Goal: Task Accomplishment & Management: Manage account settings

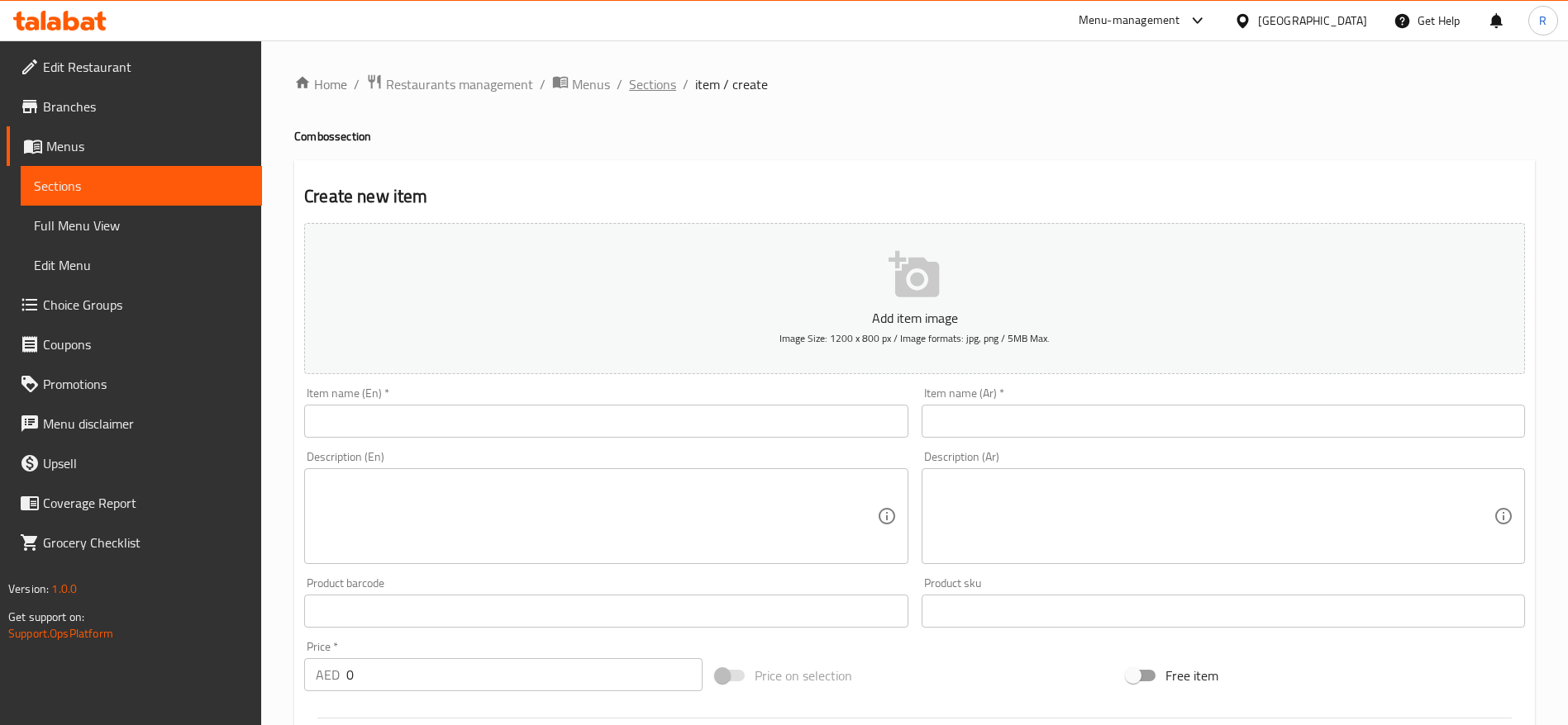
click at [654, 83] on span "Sections" at bounding box center [652, 83] width 47 height 19
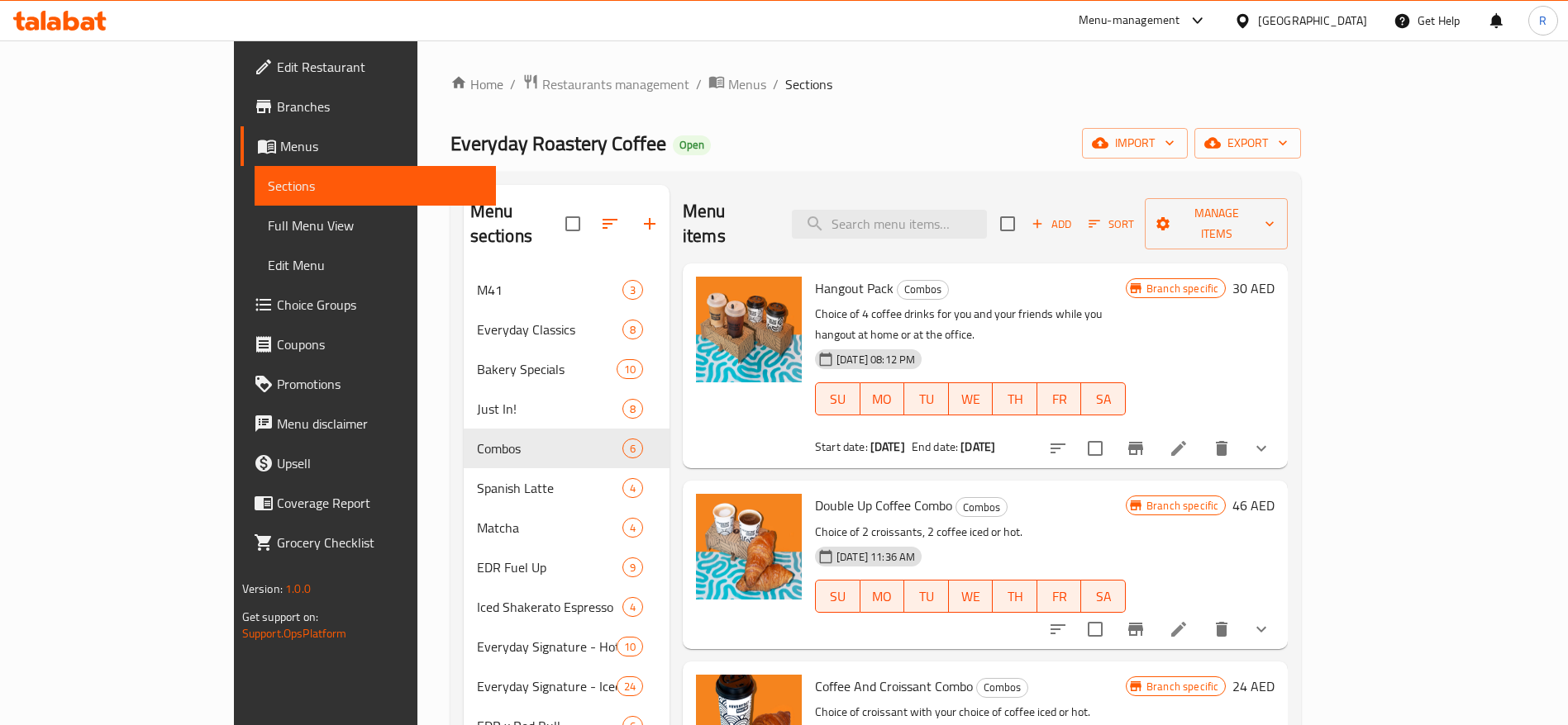
click at [1000, 93] on ol "Home / Restaurants management / Menus / Sections" at bounding box center [875, 84] width 851 height 21
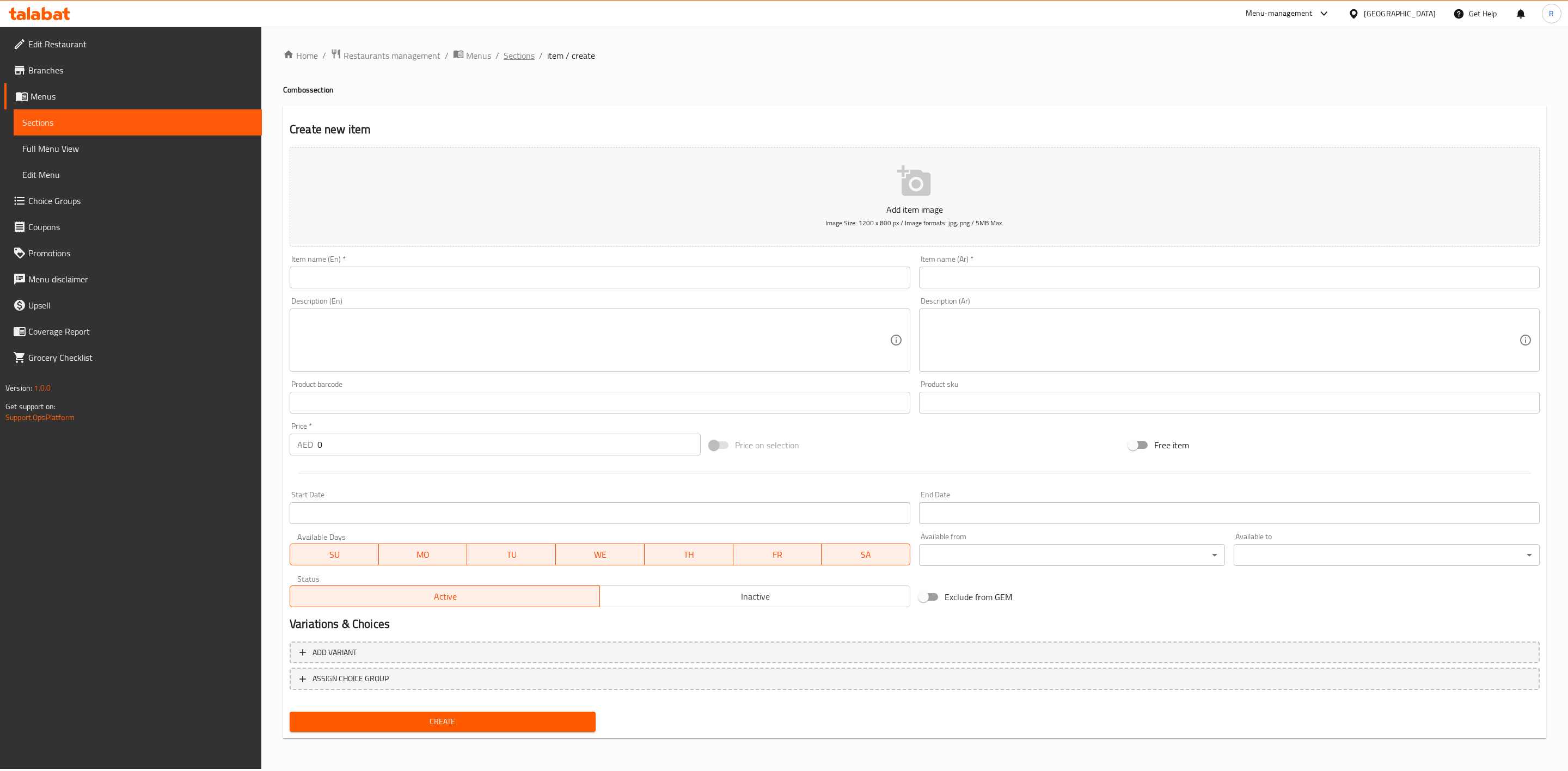
click at [510, 54] on span "Sections" at bounding box center [519, 55] width 31 height 13
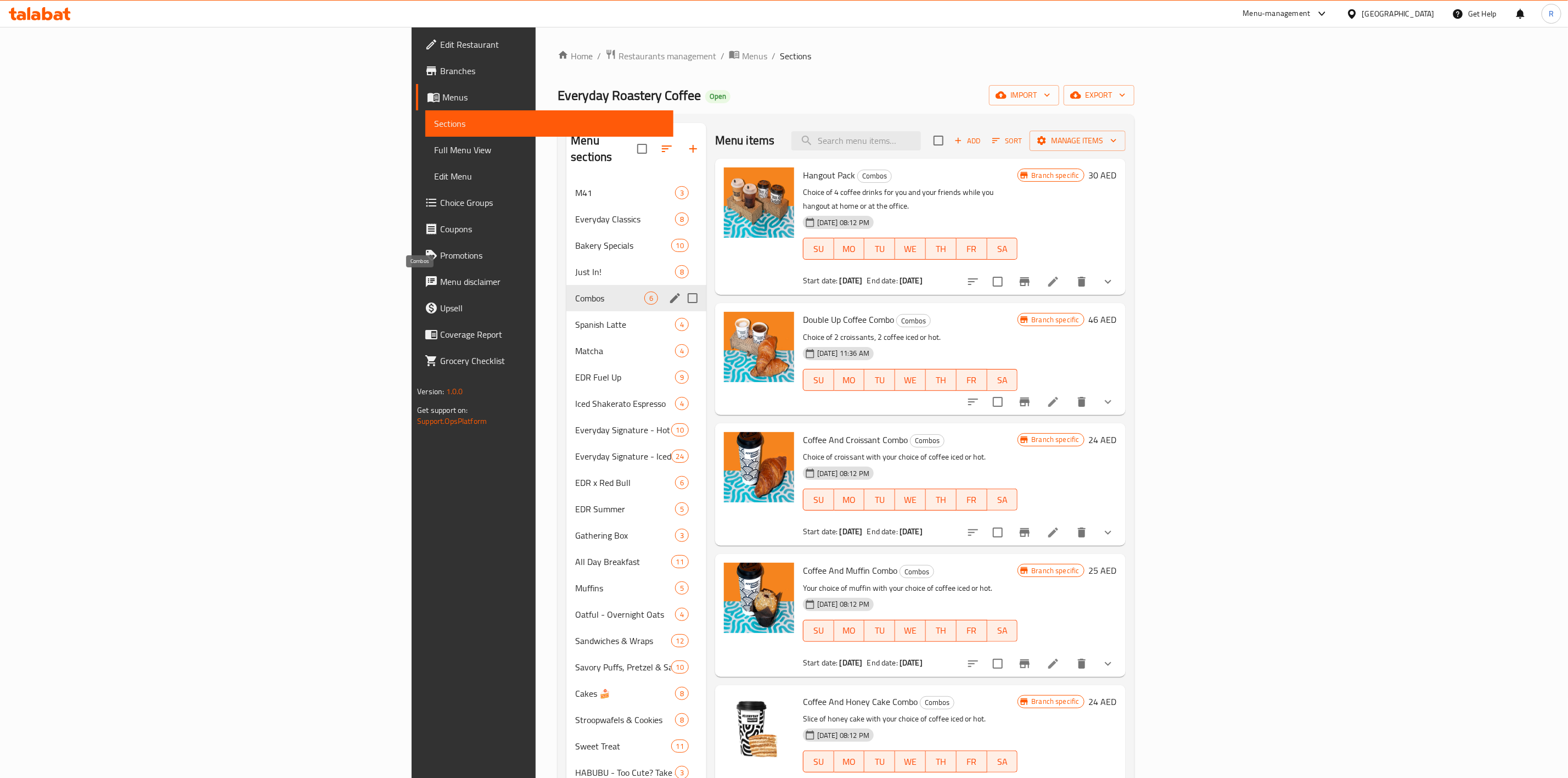
click at [575, 292] on span "Combos" at bounding box center [609, 298] width 69 height 13
click at [668, 292] on icon "edit" at bounding box center [674, 298] width 13 height 13
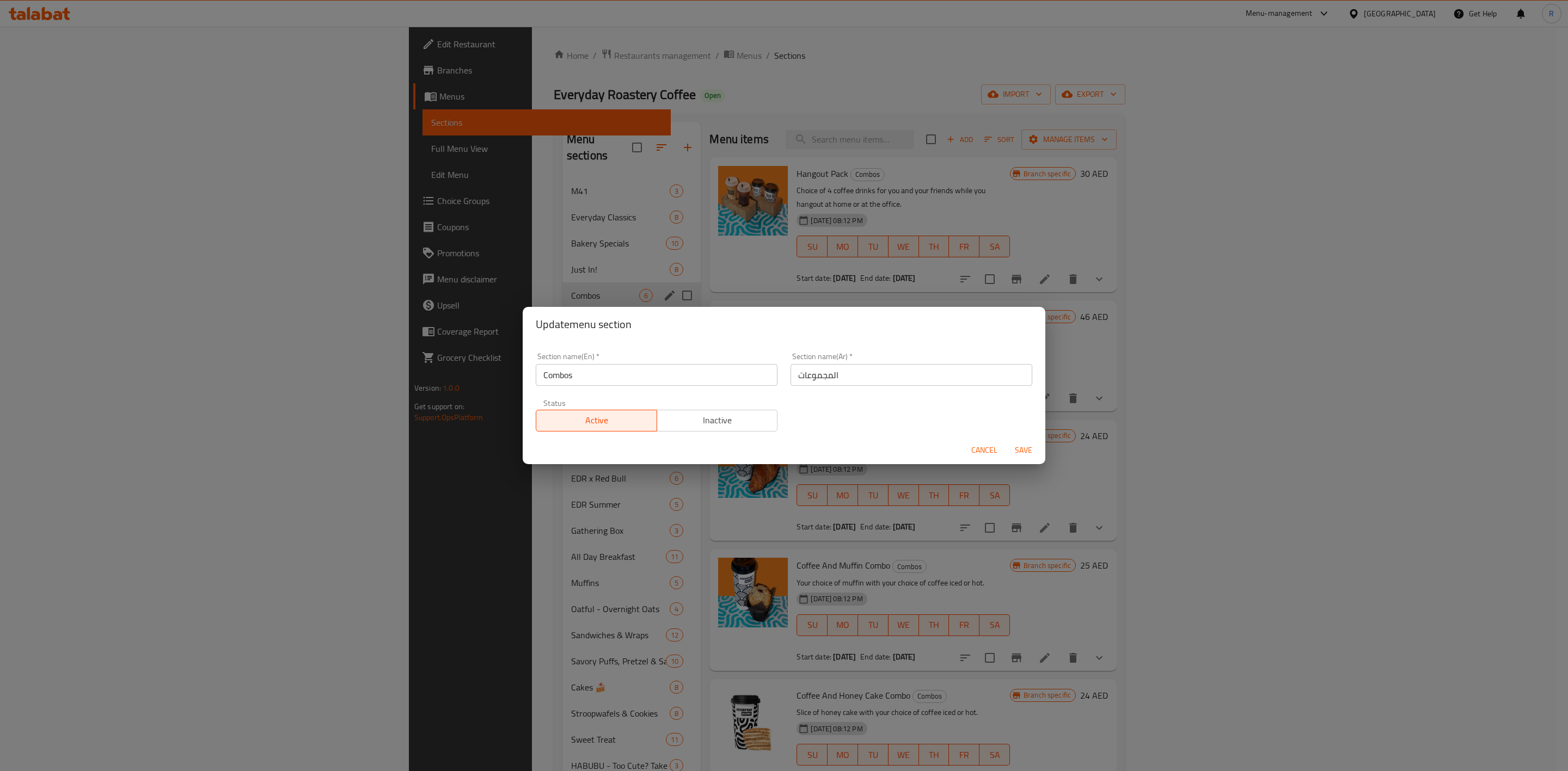
click at [970, 458] on button "Cancel" at bounding box center [984, 450] width 35 height 20
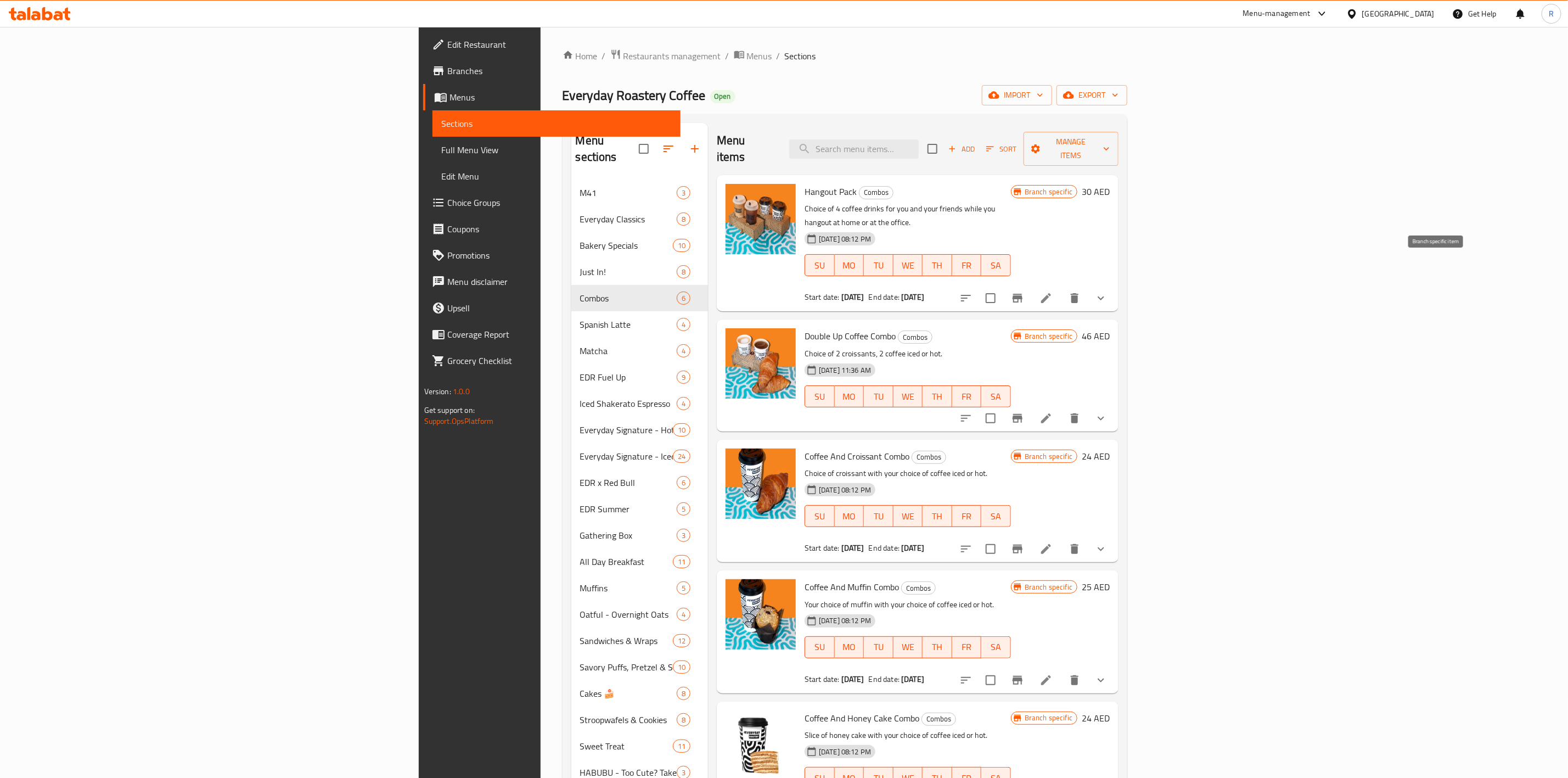
click at [1024, 292] on icon "Branch-specific-item" at bounding box center [1018, 298] width 13 height 13
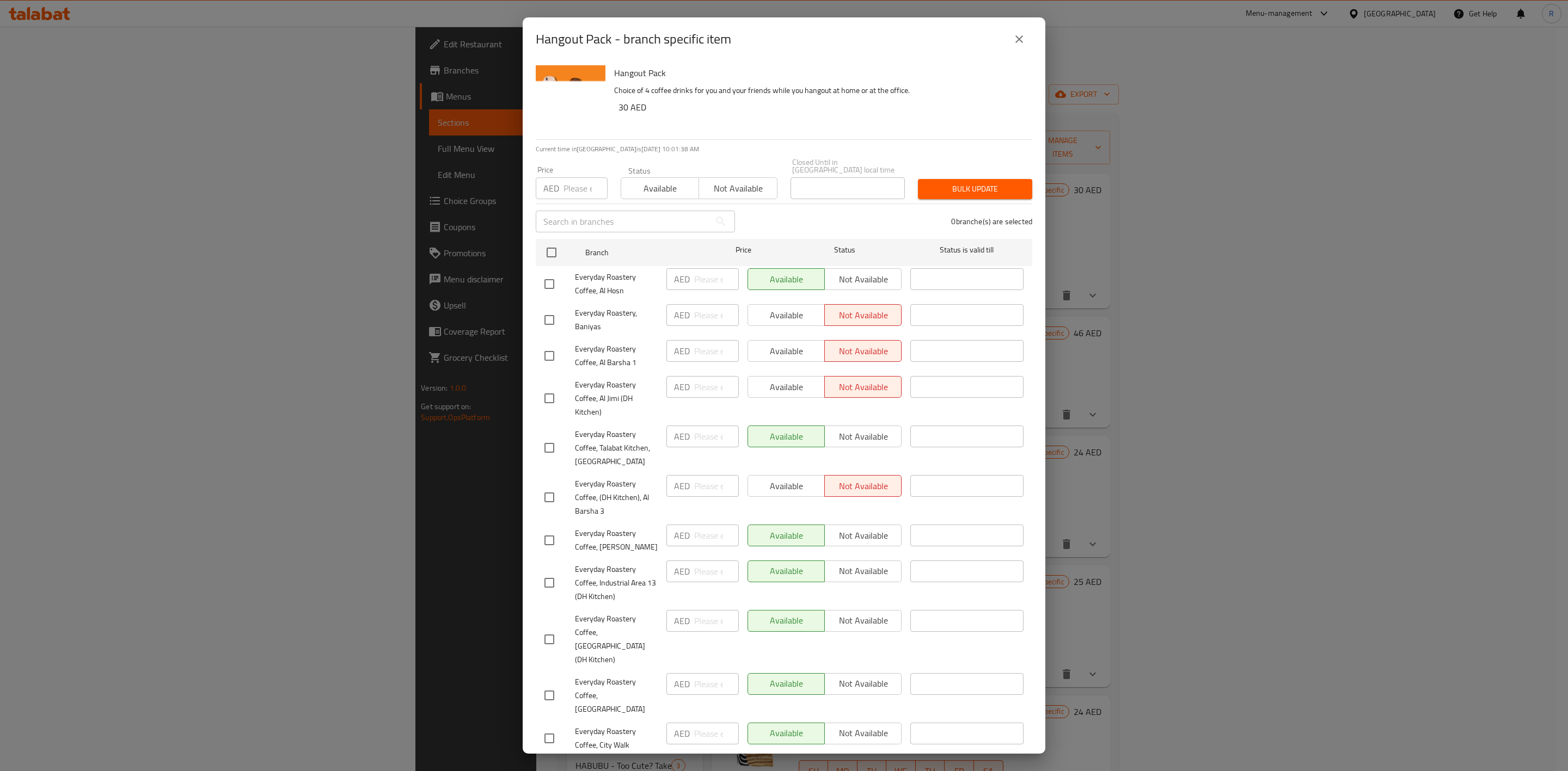
click at [1018, 43] on icon "close" at bounding box center [1019, 39] width 13 height 13
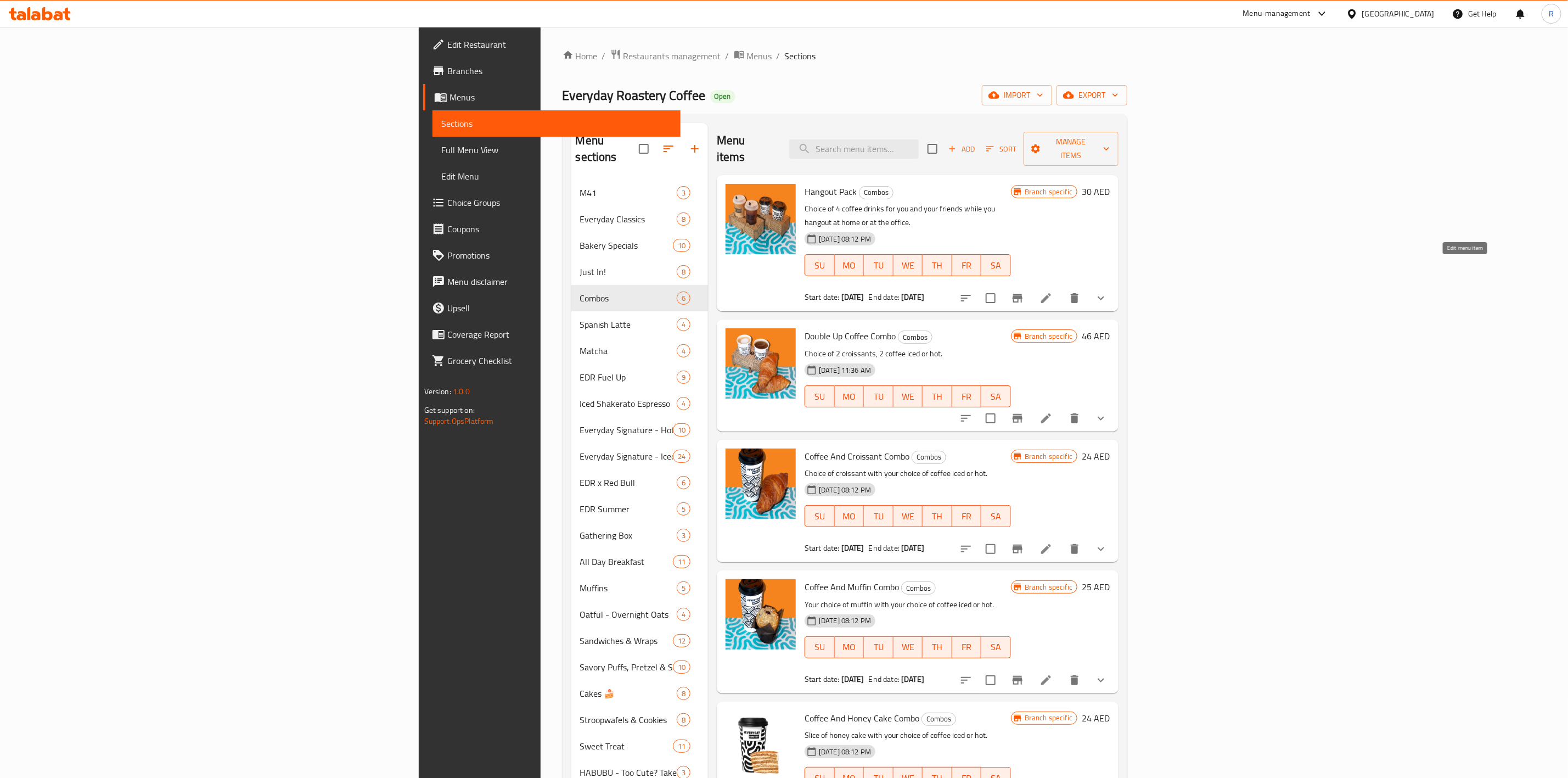
click at [1051, 294] on icon at bounding box center [1046, 298] width 10 height 10
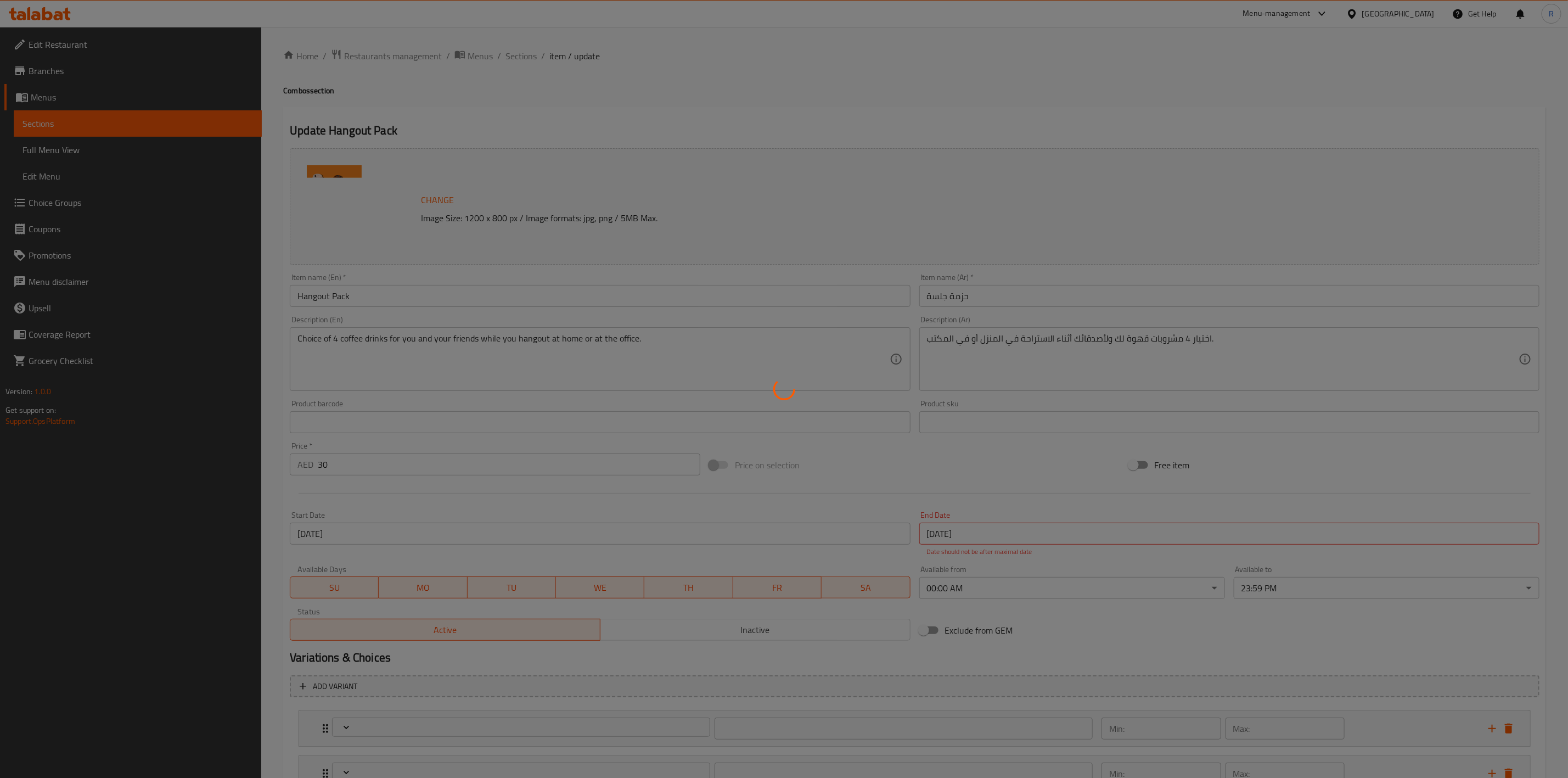
type input "اختيارك لنوع القهوة الأول"
type input "1"
type input "اختيارك لنوع القهوة الثاني"
type input "1"
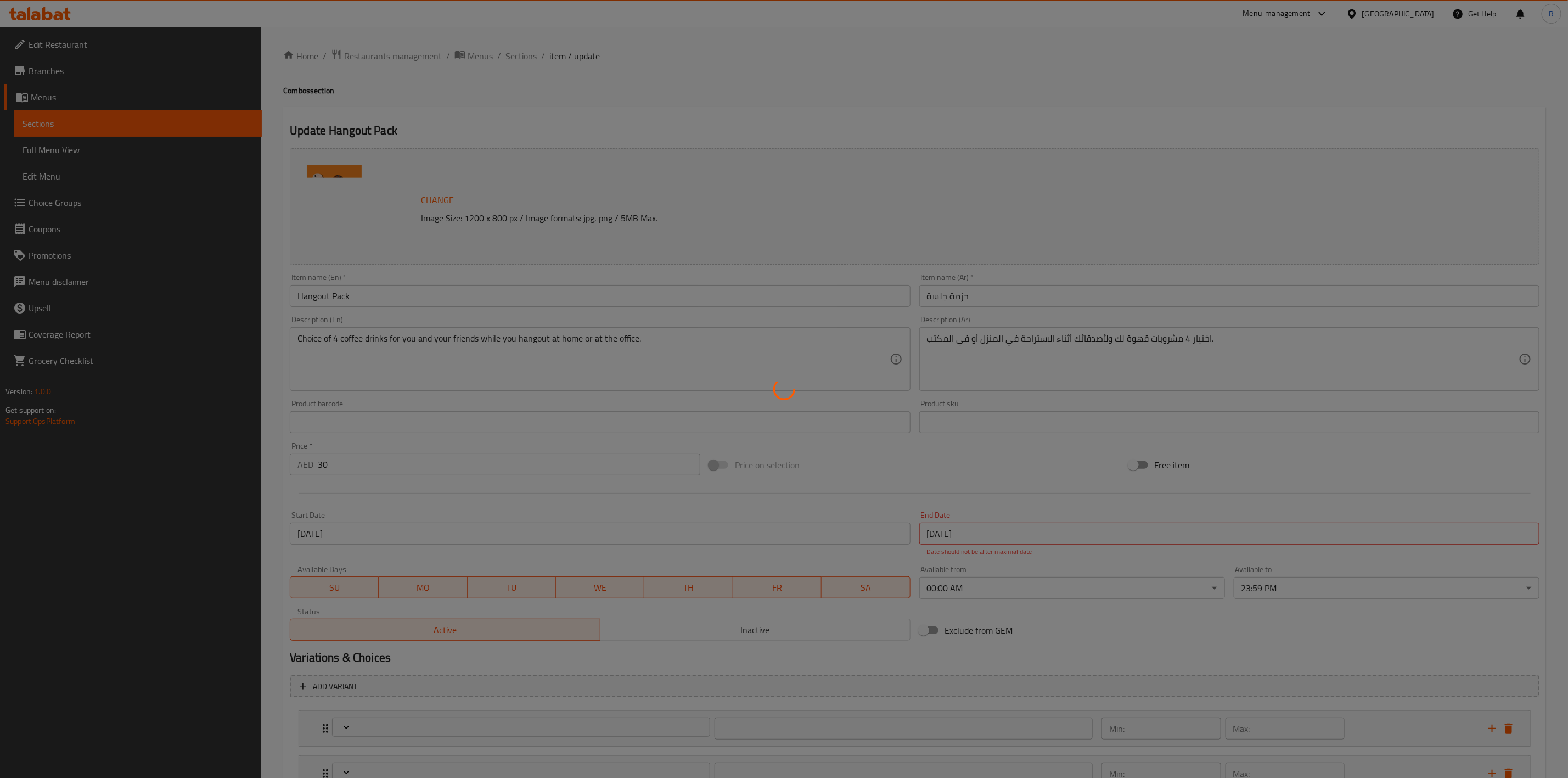
type input "1"
type input "اختيارك من نوع القهوة الثالث"
type input "1"
type input "اختيارك من نوع القهوة الرابع"
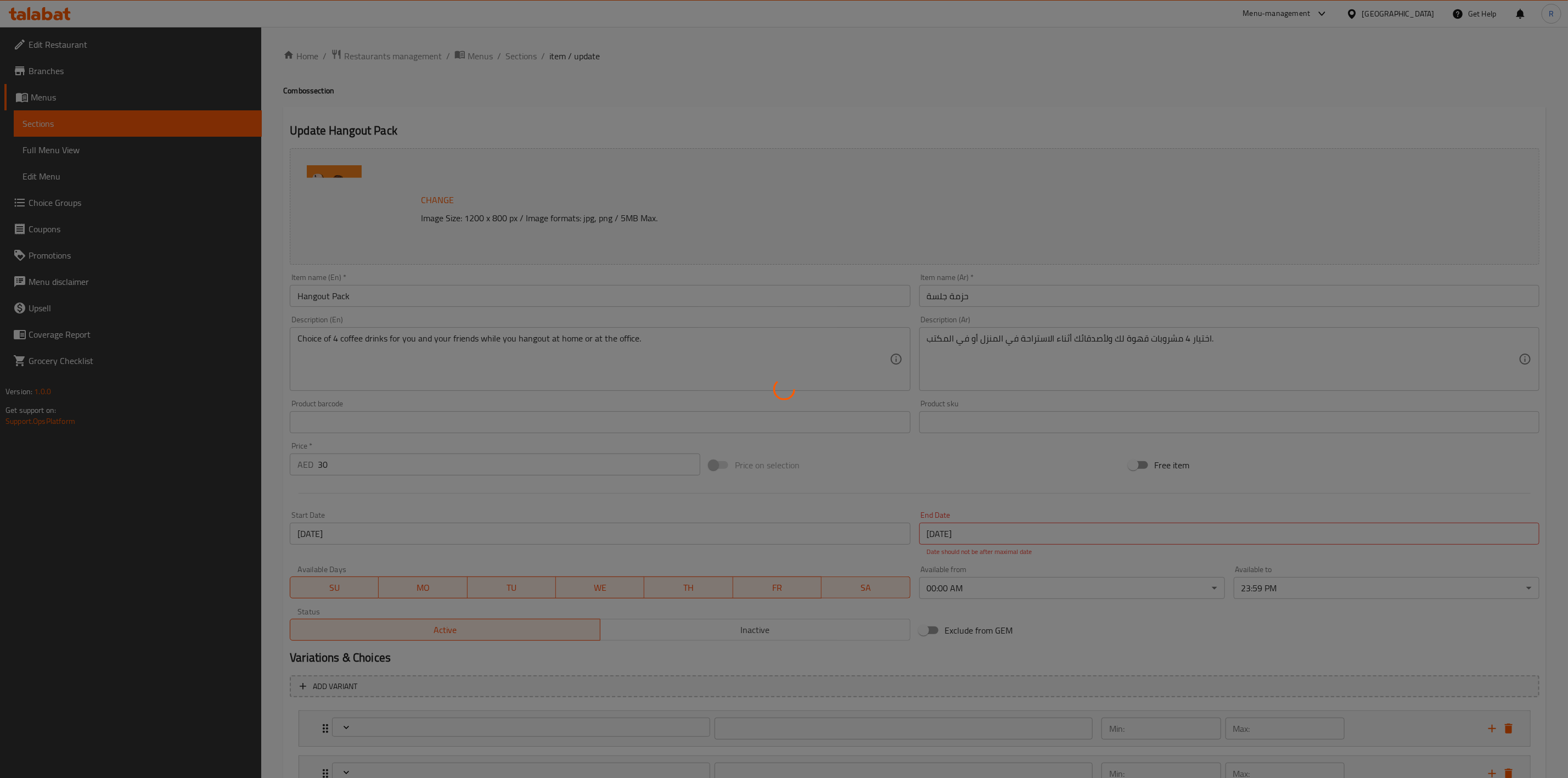
type input "1"
type input "اختيارك من القهوة الأولى"
type input "1"
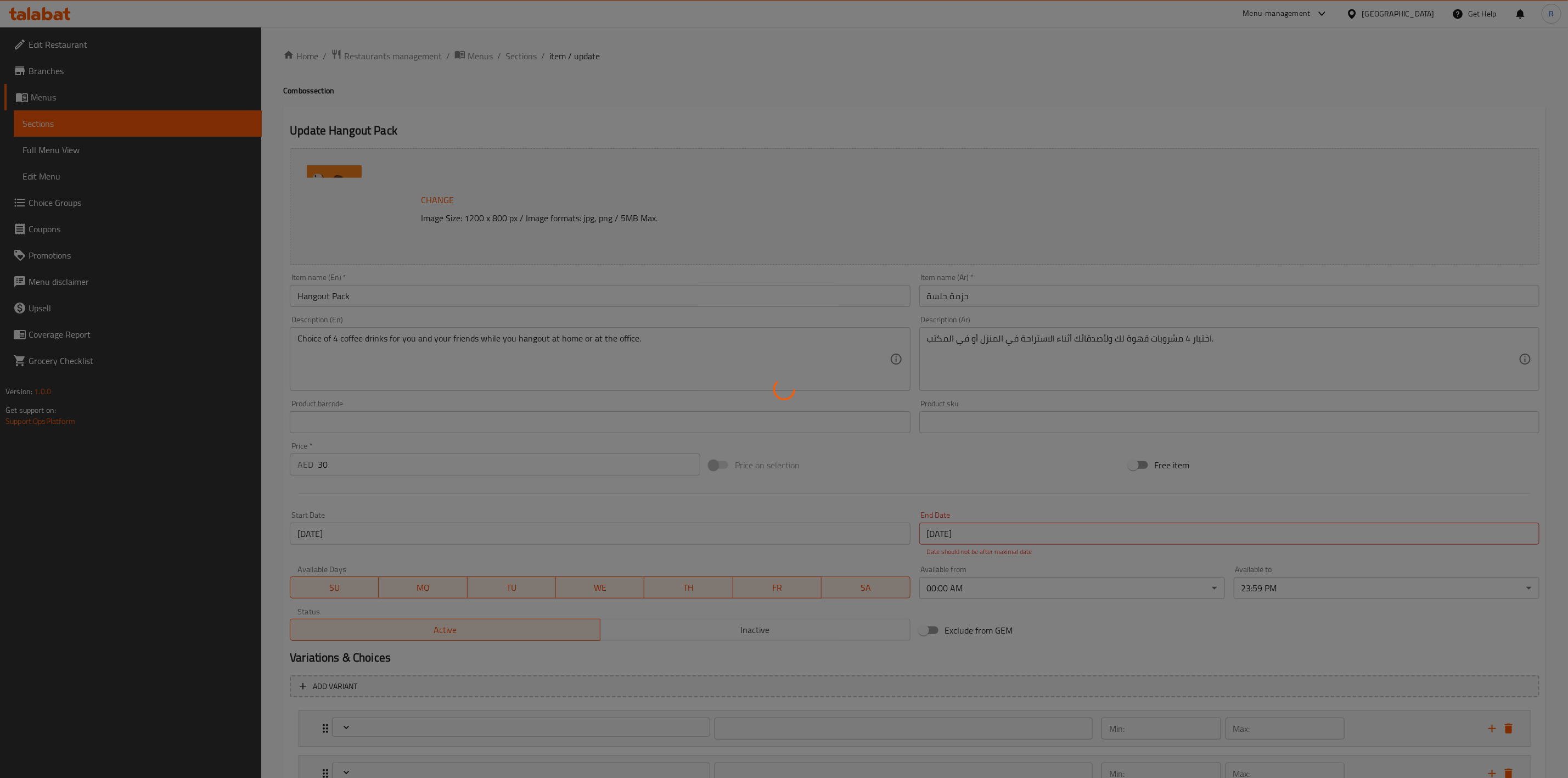
type input "اختيارك من القهوة الثانية"
type input "1"
type input "ختيارك من القهوة الثالثة"
type input "1"
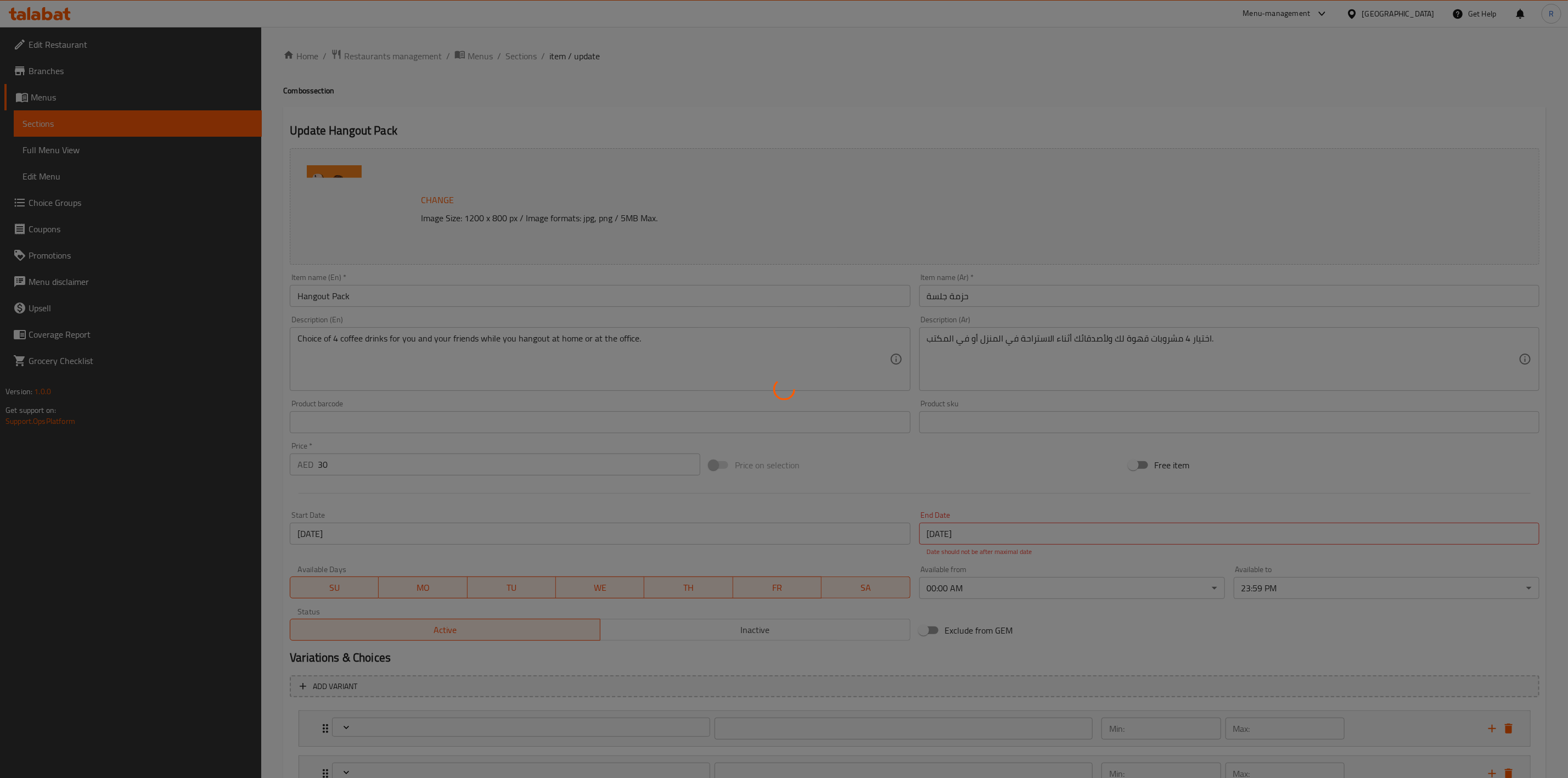
type input "1"
type input "ختيارك من القهوة الرابعة"
type input "1"
type input "اختيارك من الحليب الأول"
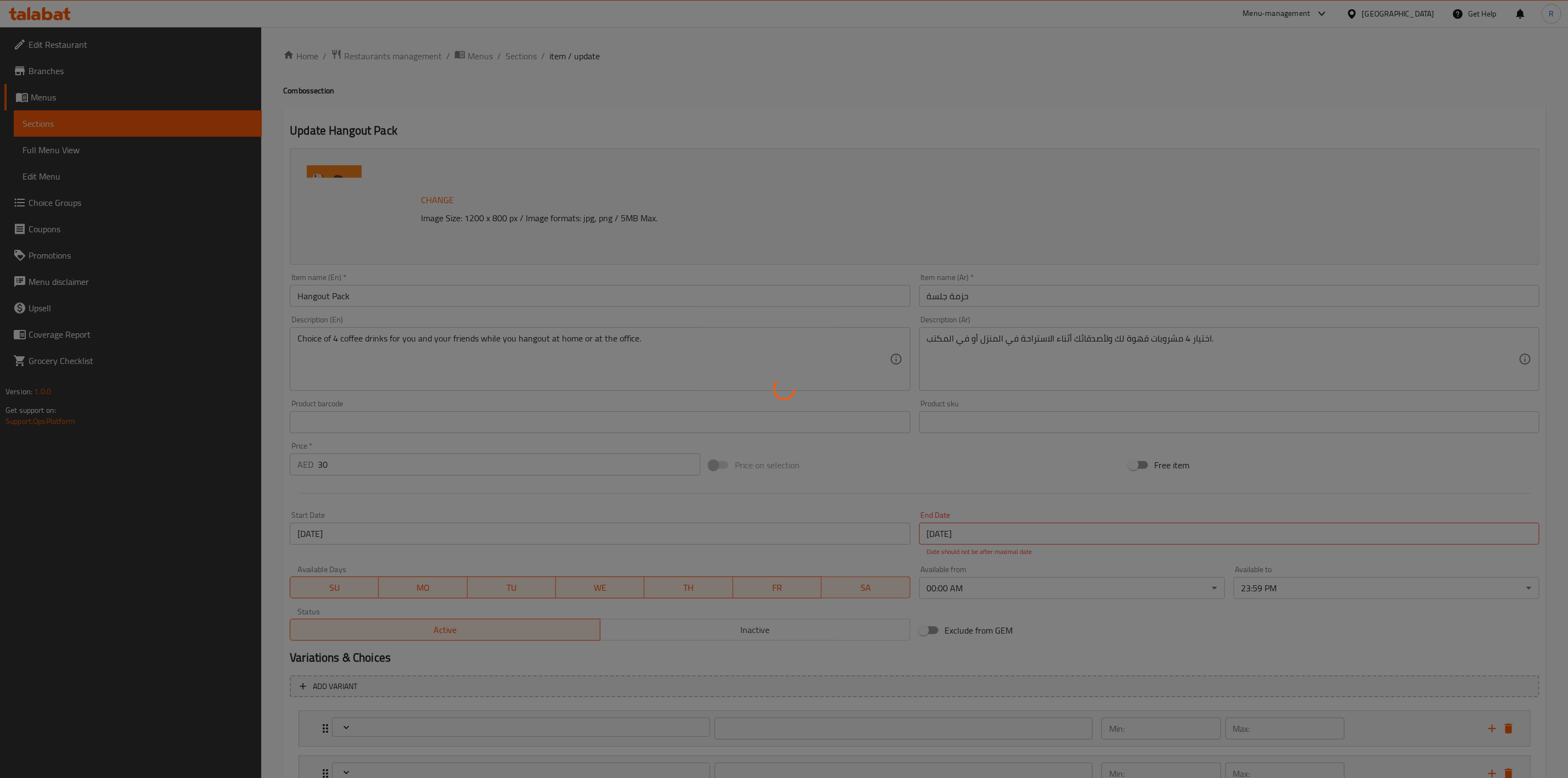
type input "0"
type input "اختيارك من الحليب الثاني"
type input "0"
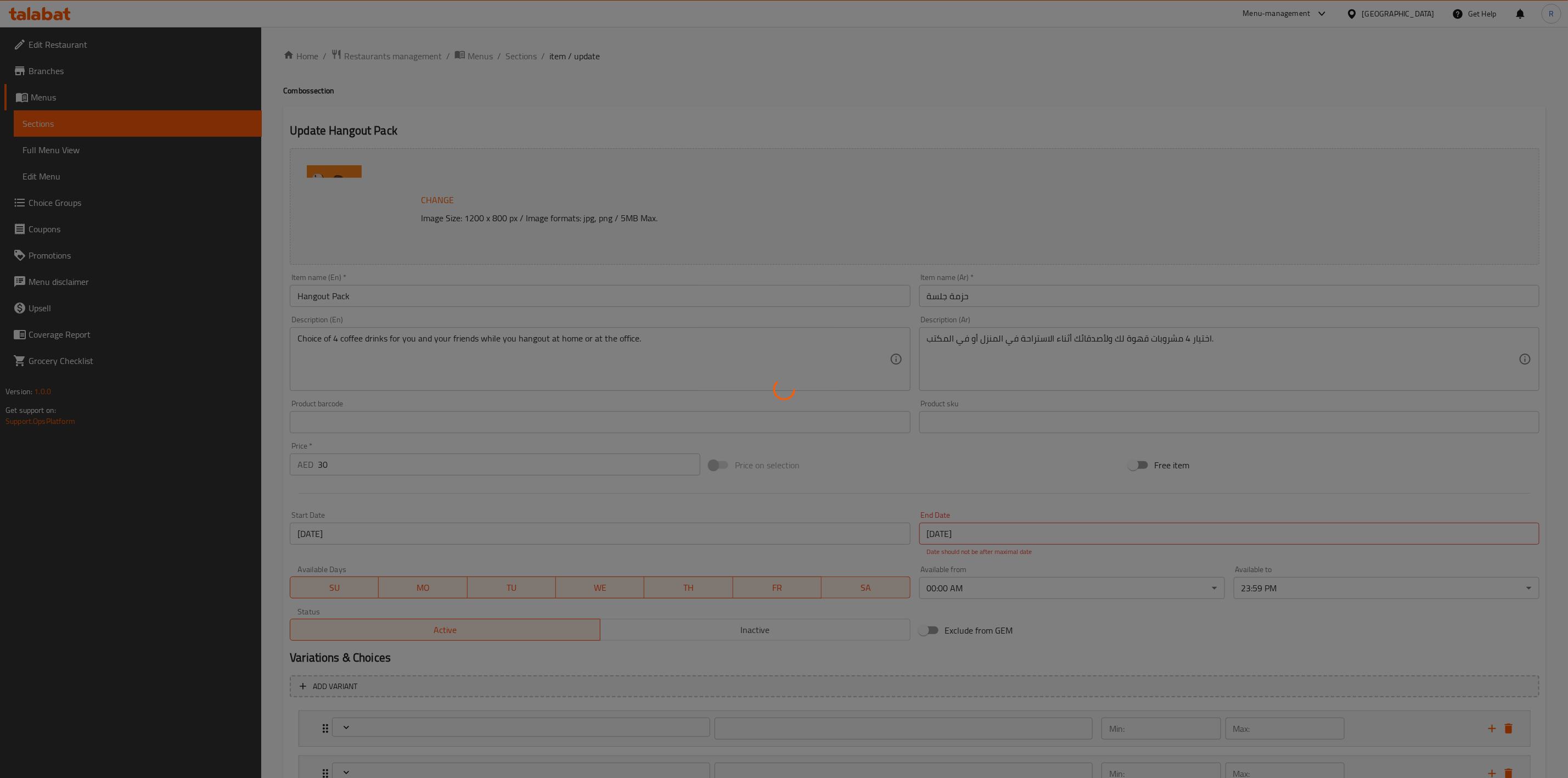
type input "اختيارك من الحليب الثالث"
type input "0"
type input "اختيارك للحليب الرابع"
type input "0"
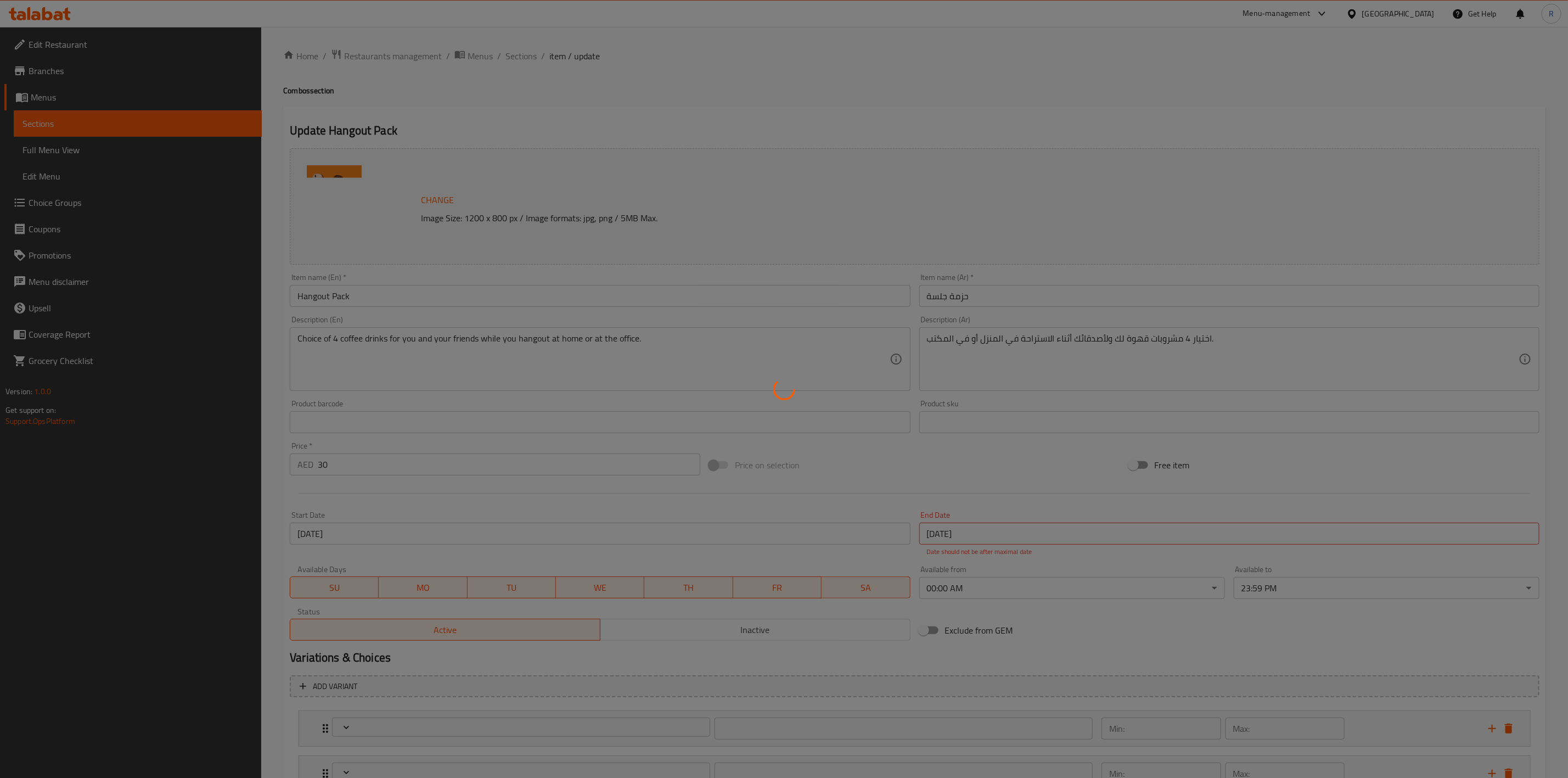
type input "0"
type input "اختيارك من السكر الأول"
type input "1"
type input "اختيارك من السكر الثاني"
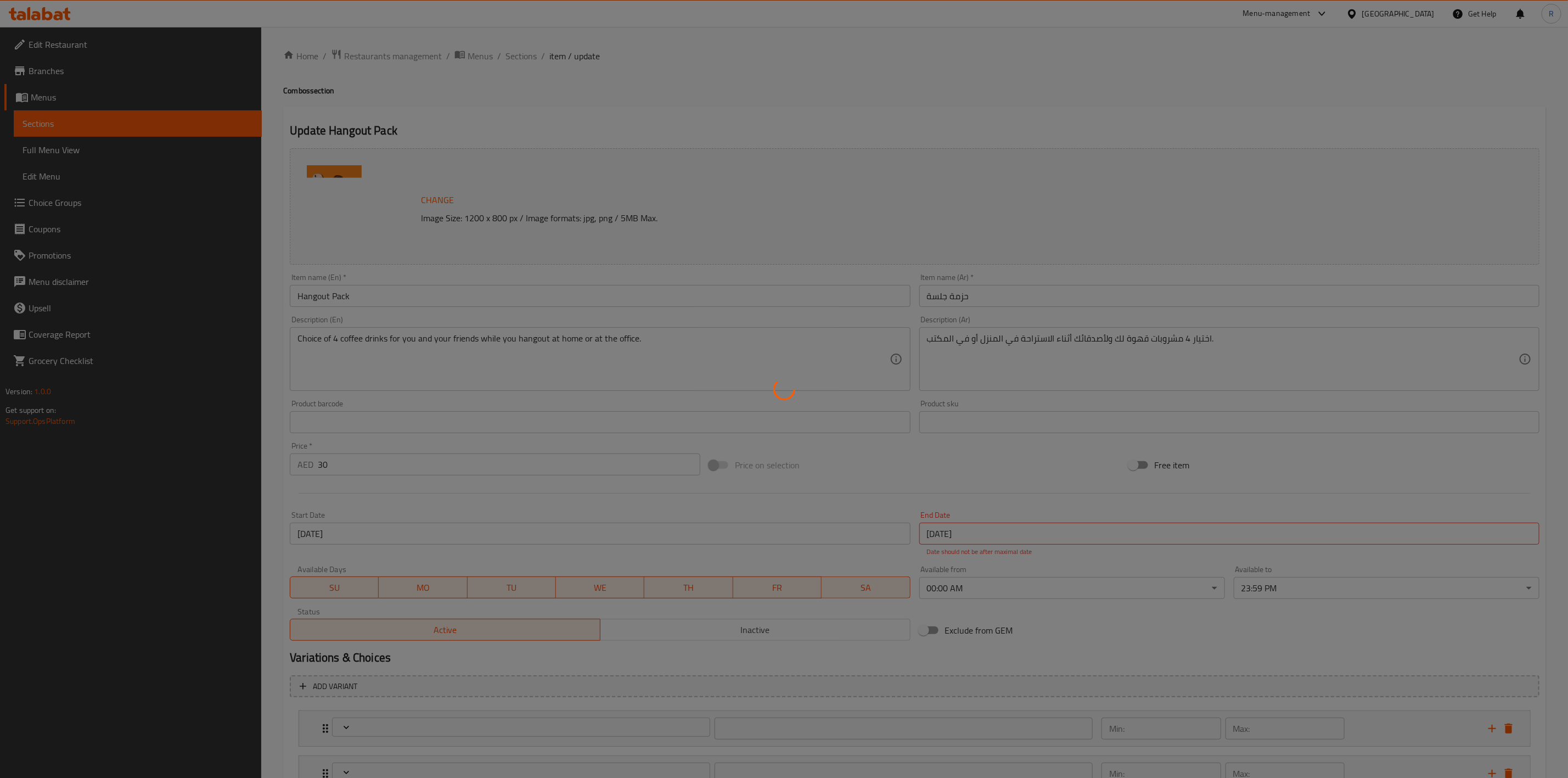
type input "0"
type input "1"
type input "اختيارك للسكر الثالث"
type input "1"
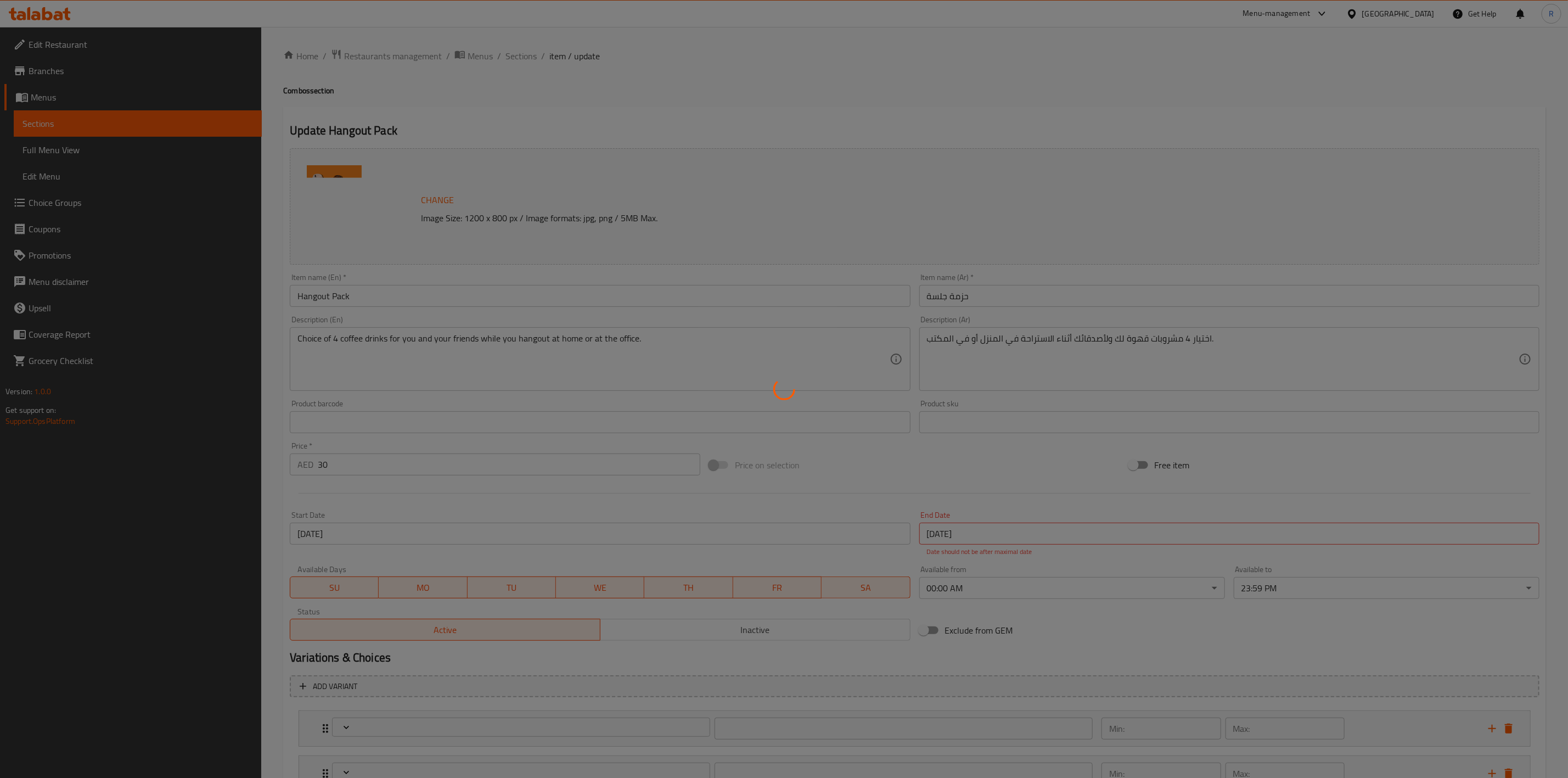
type input "اختيارك للسكر الرابع"
type input "1"
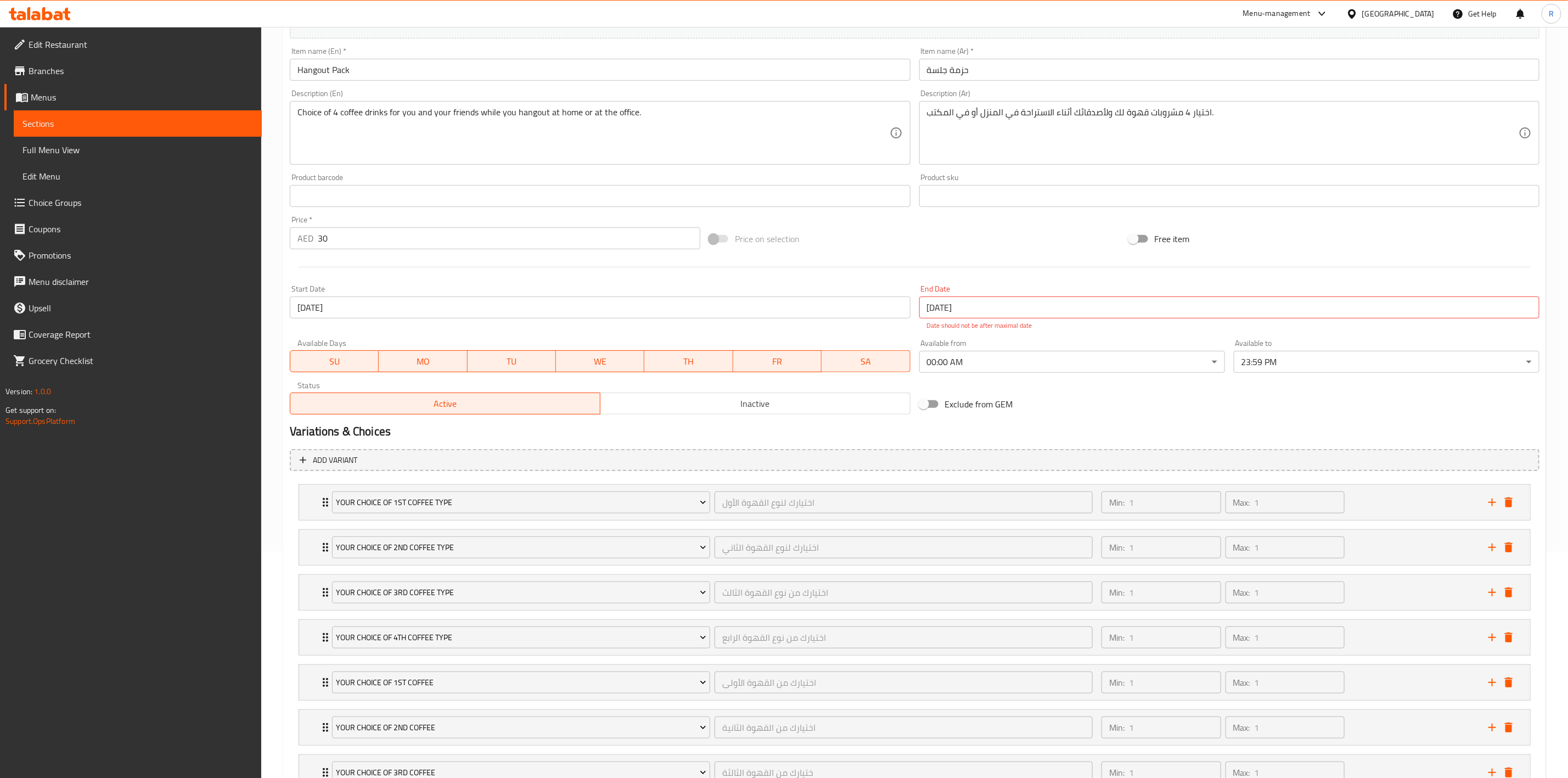
scroll to position [228, 0]
click at [317, 506] on div "Your Choice Of 1st Coffee Type اختيارك لنوع القهوة الأول ​ Min: 1 ​ Max: 1 ​" at bounding box center [914, 500] width 1231 height 35
click at [320, 506] on icon "Expand" at bounding box center [325, 500] width 13 height 13
click at [320, 541] on icon "Expand" at bounding box center [325, 545] width 13 height 13
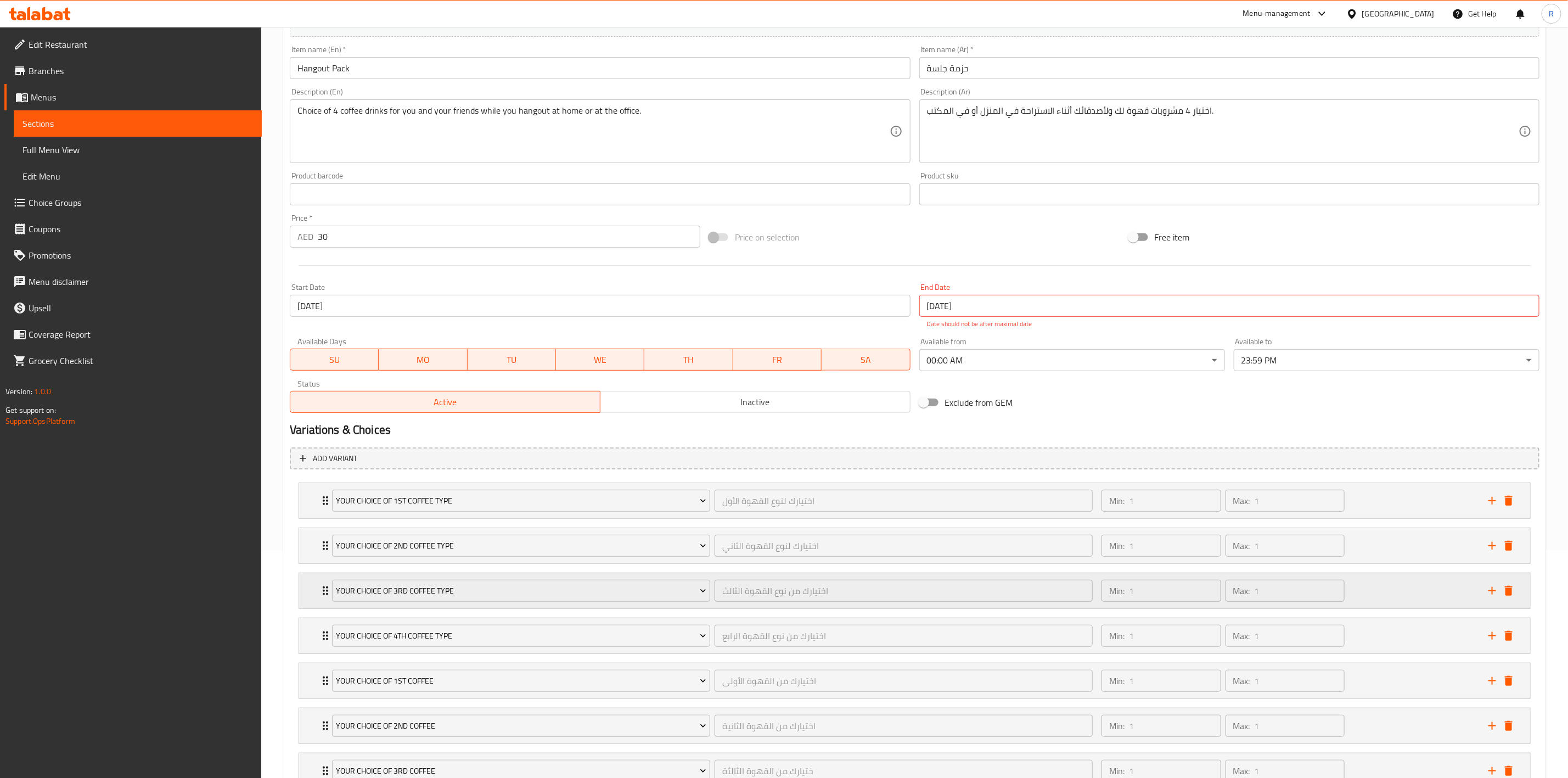
click at [325, 587] on icon "Expand" at bounding box center [325, 591] width 13 height 13
click at [323, 635] on icon "Expand" at bounding box center [325, 636] width 6 height 9
click at [325, 635] on icon "Expand" at bounding box center [325, 636] width 6 height 9
click at [318, 678] on div "Your Choice of 1st Coffee اختيارك من القهوة الأولى ​ Min: 1 ​ Max: 1 ​" at bounding box center [914, 680] width 1231 height 35
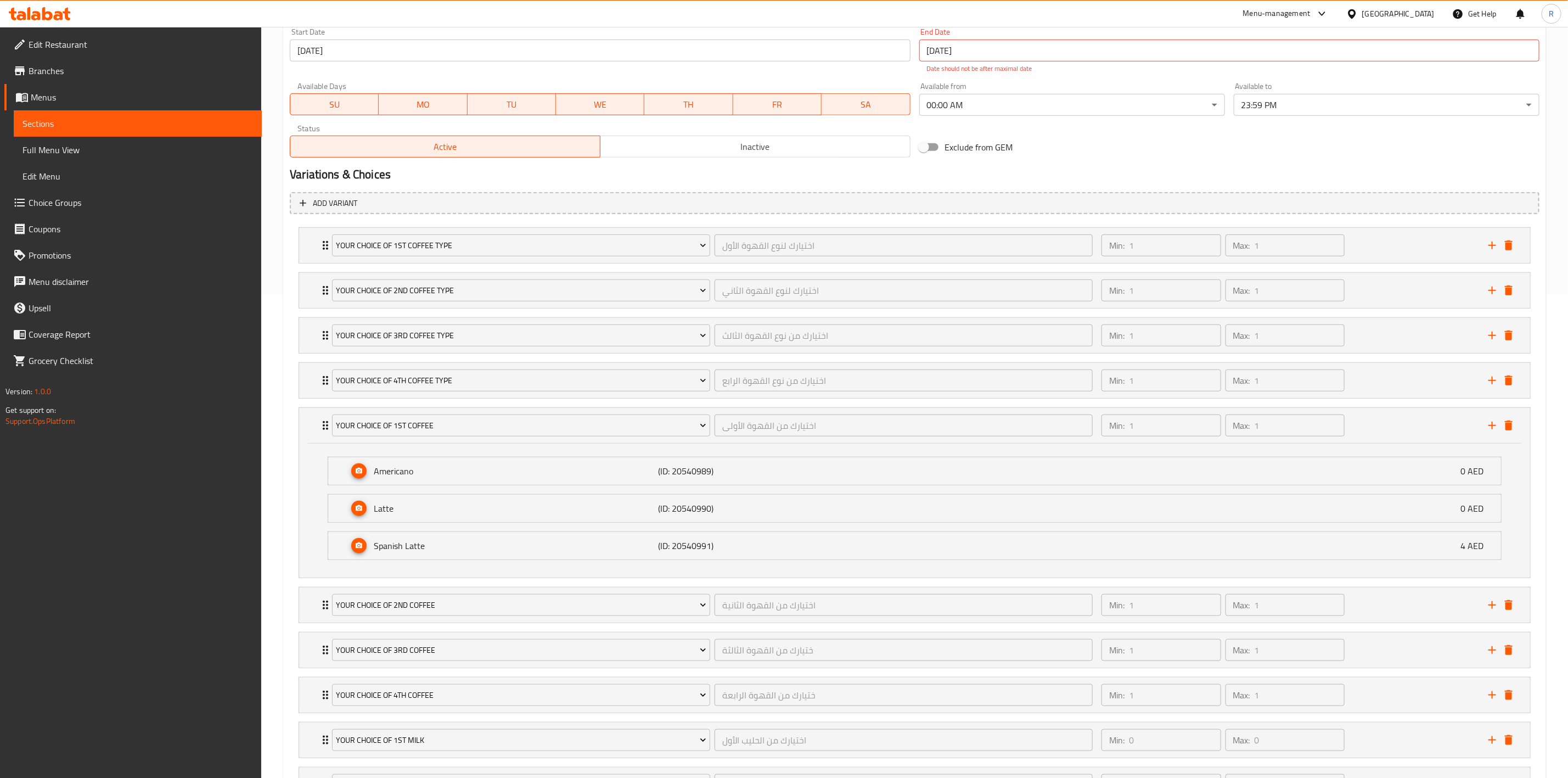
scroll to position [489, 0]
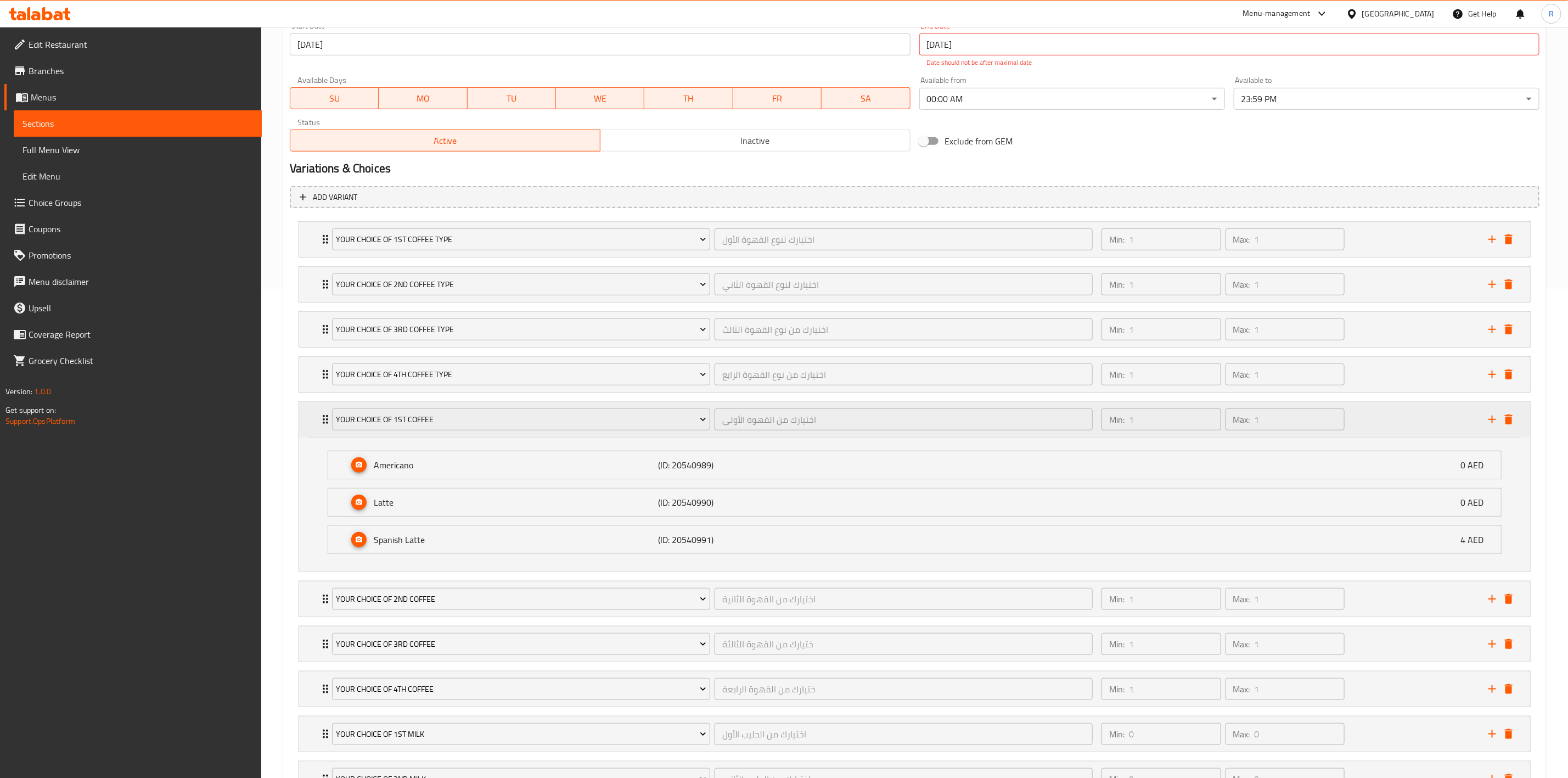
click at [320, 422] on icon "Expand" at bounding box center [325, 419] width 13 height 13
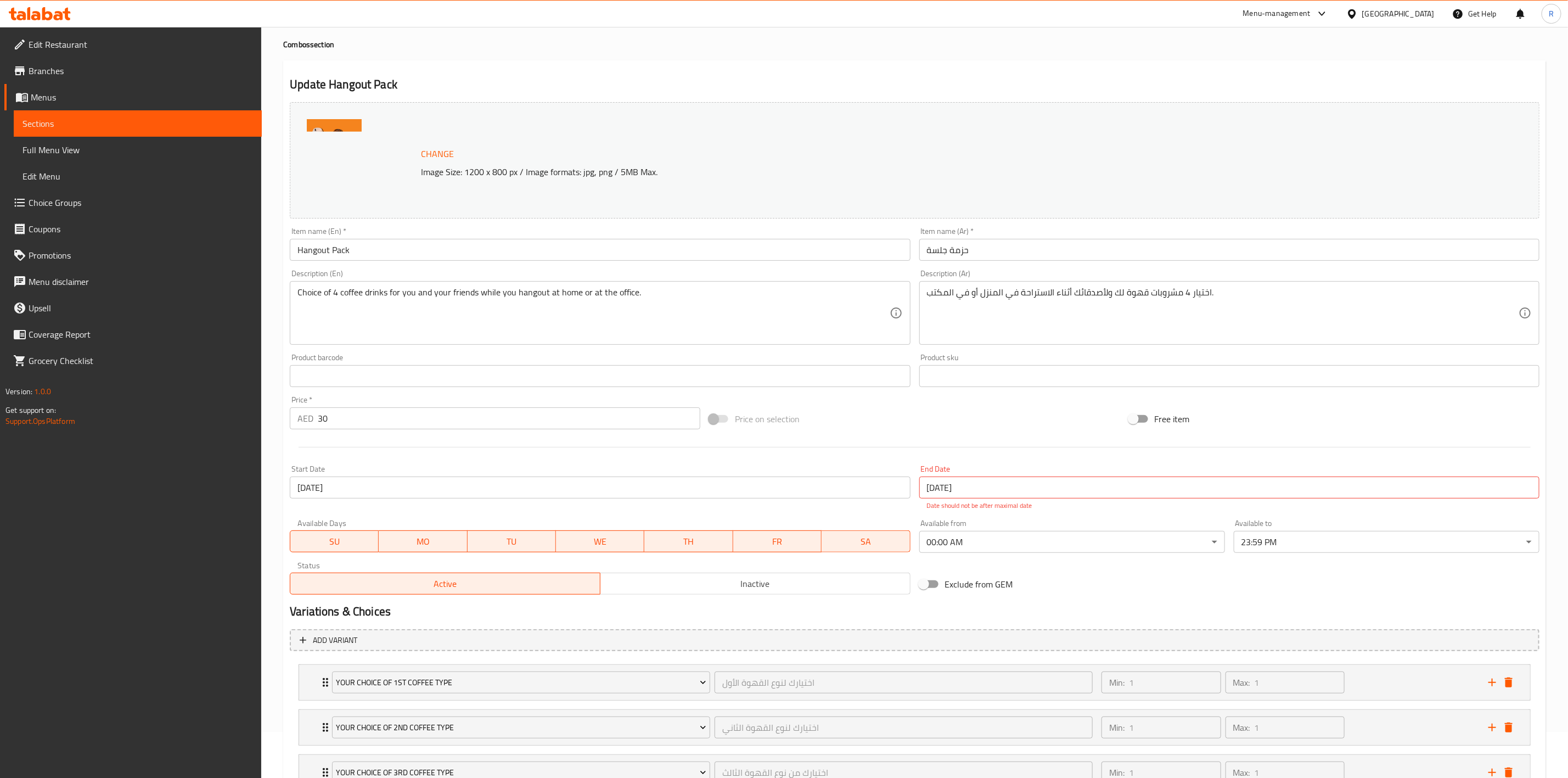
scroll to position [0, 0]
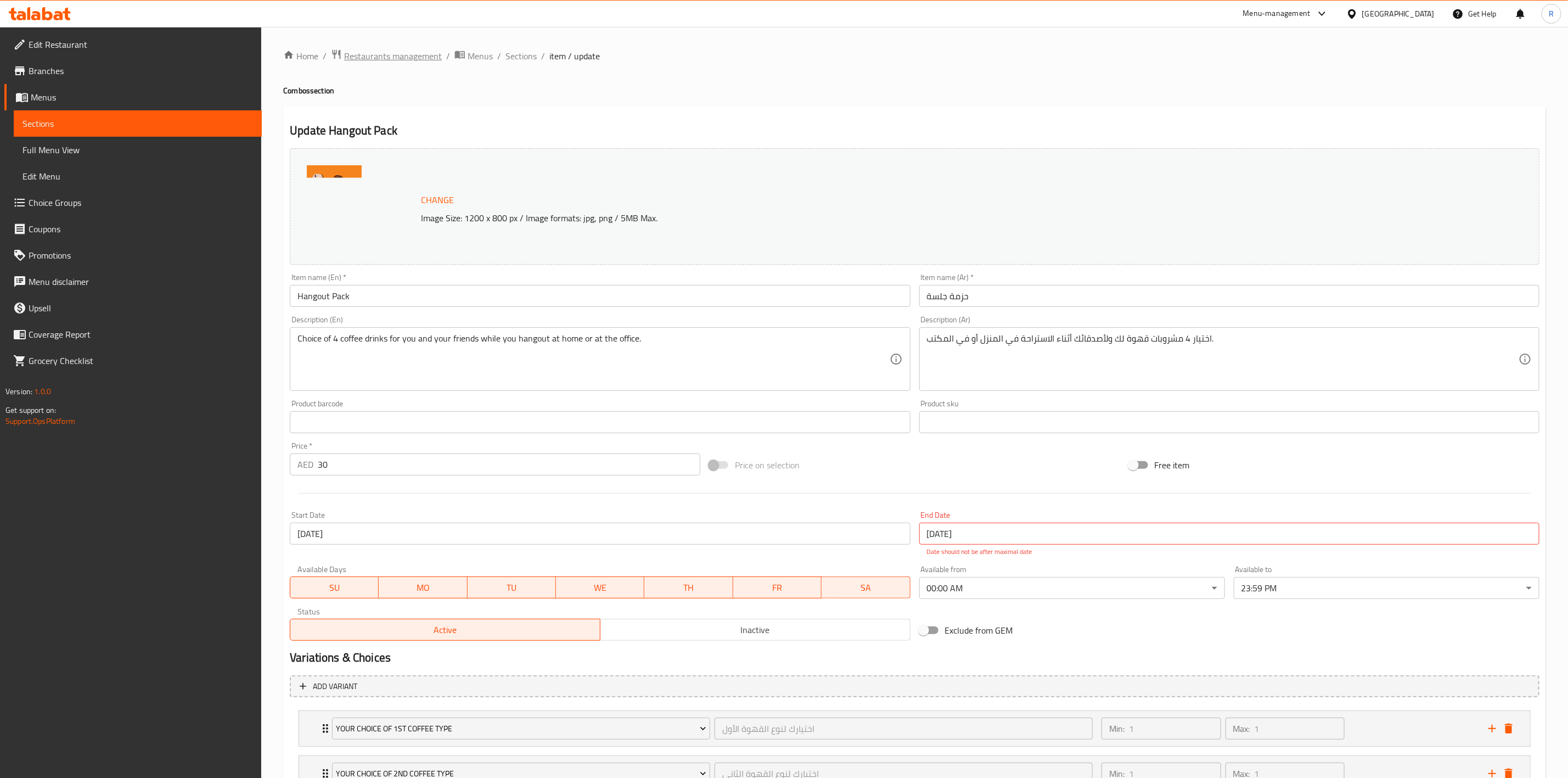
click at [377, 53] on span "Restaurants management" at bounding box center [393, 55] width 98 height 13
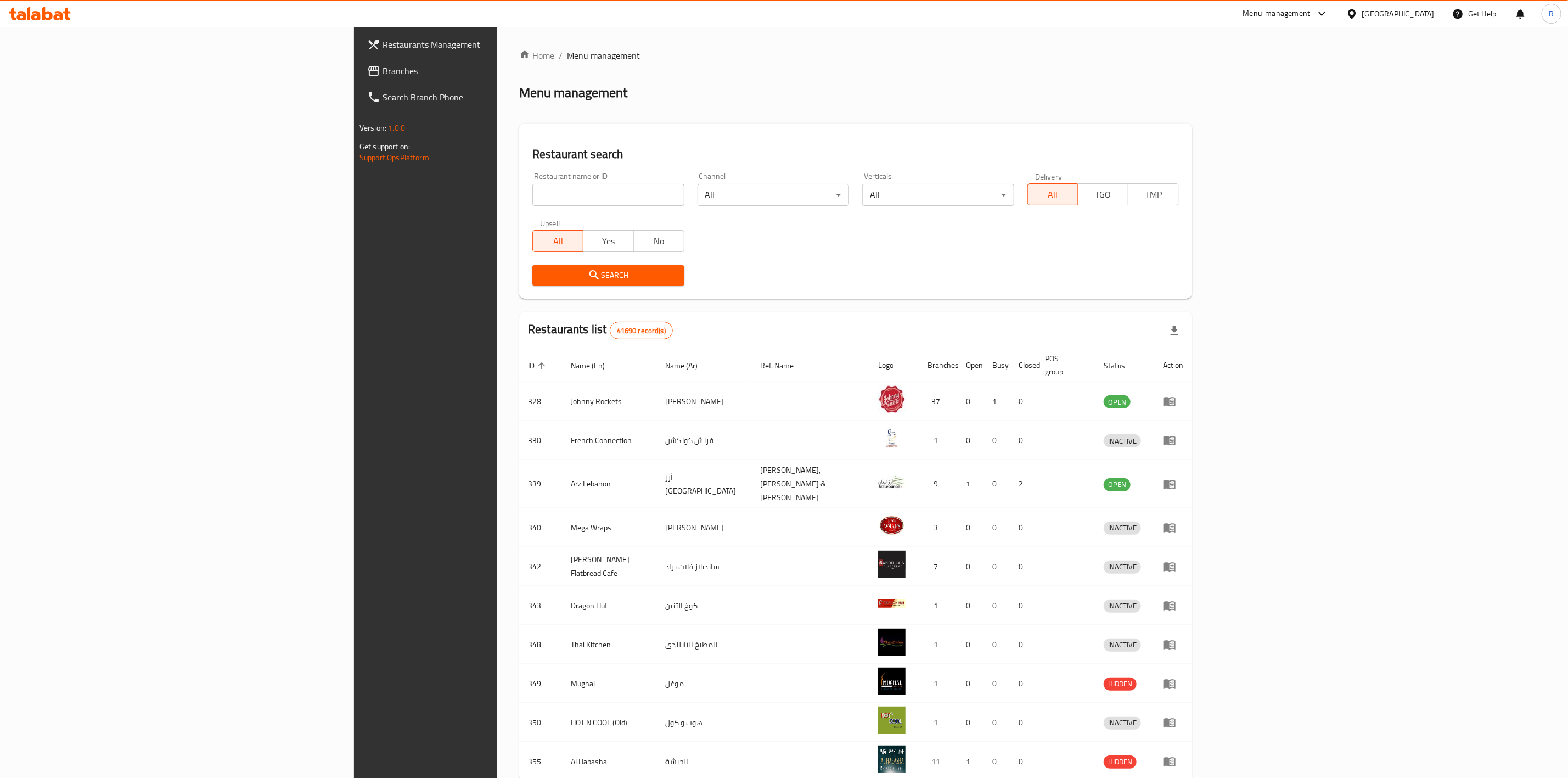
click at [533, 198] on input "search" at bounding box center [608, 195] width 152 height 22
type input "everyday roastery"
click button "Search" at bounding box center [608, 275] width 152 height 20
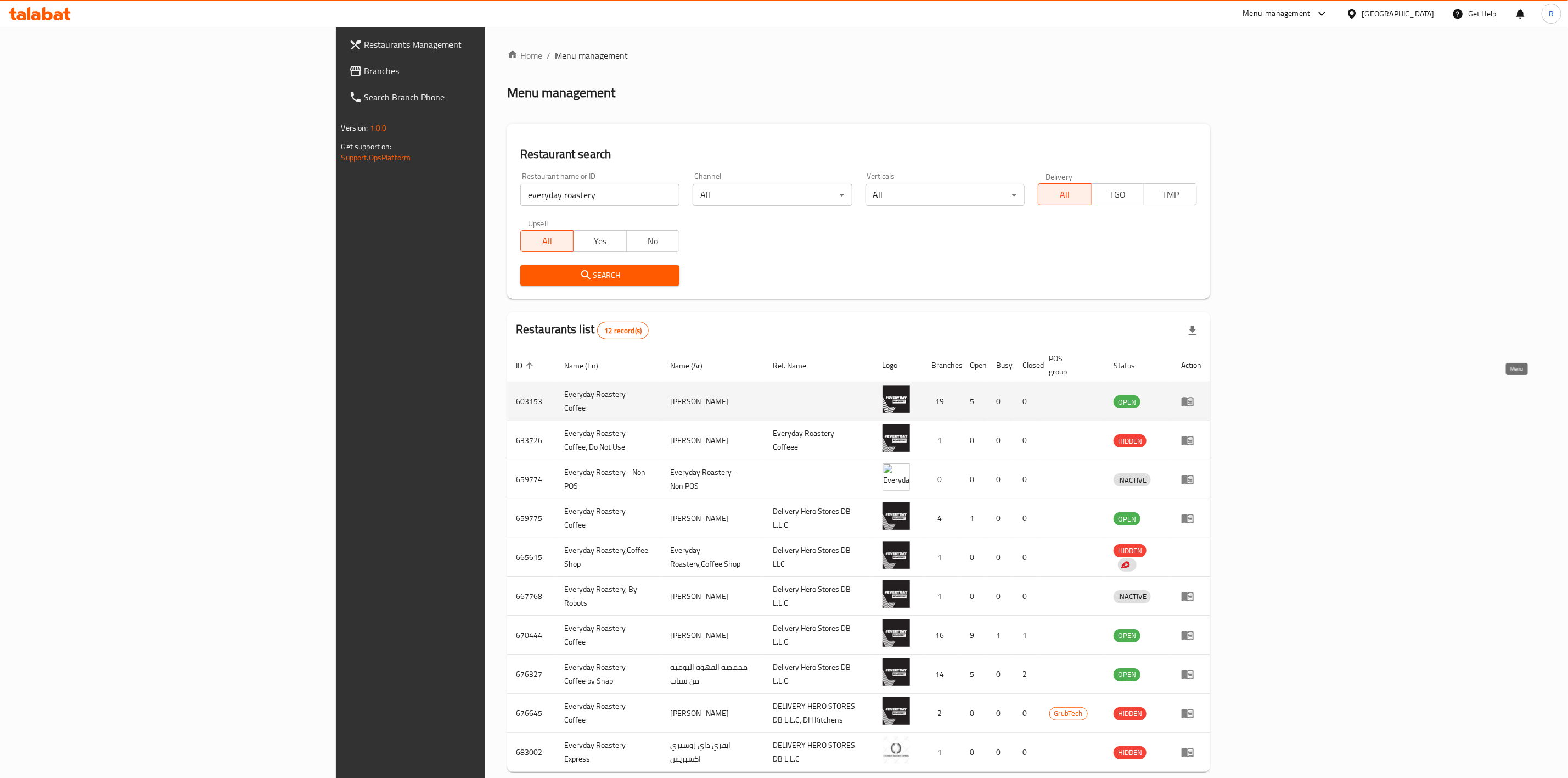
click at [1192, 400] on icon "enhanced table" at bounding box center [1190, 402] width 4 height 4
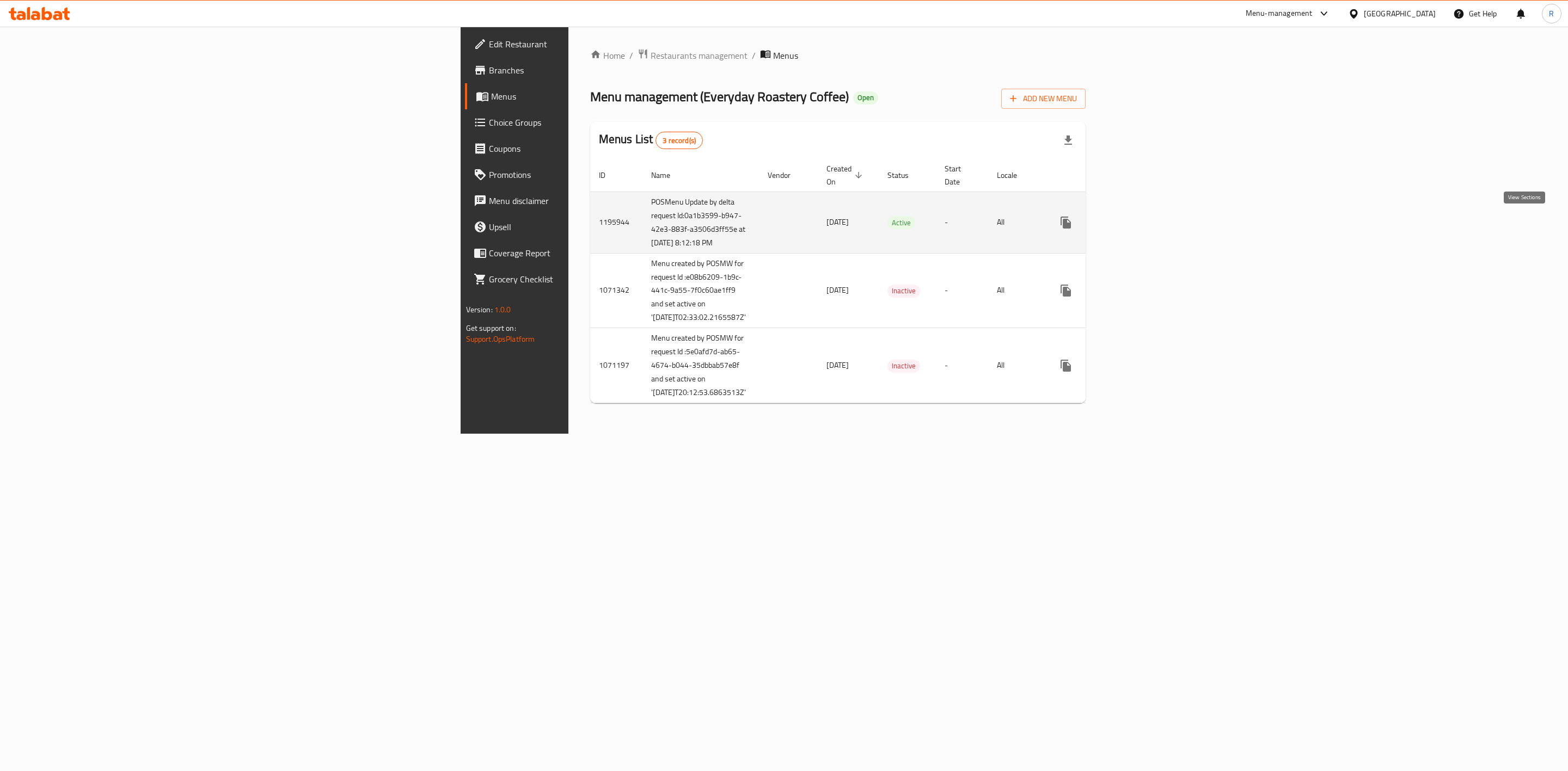
click at [1151, 219] on icon "enhanced table" at bounding box center [1144, 222] width 13 height 13
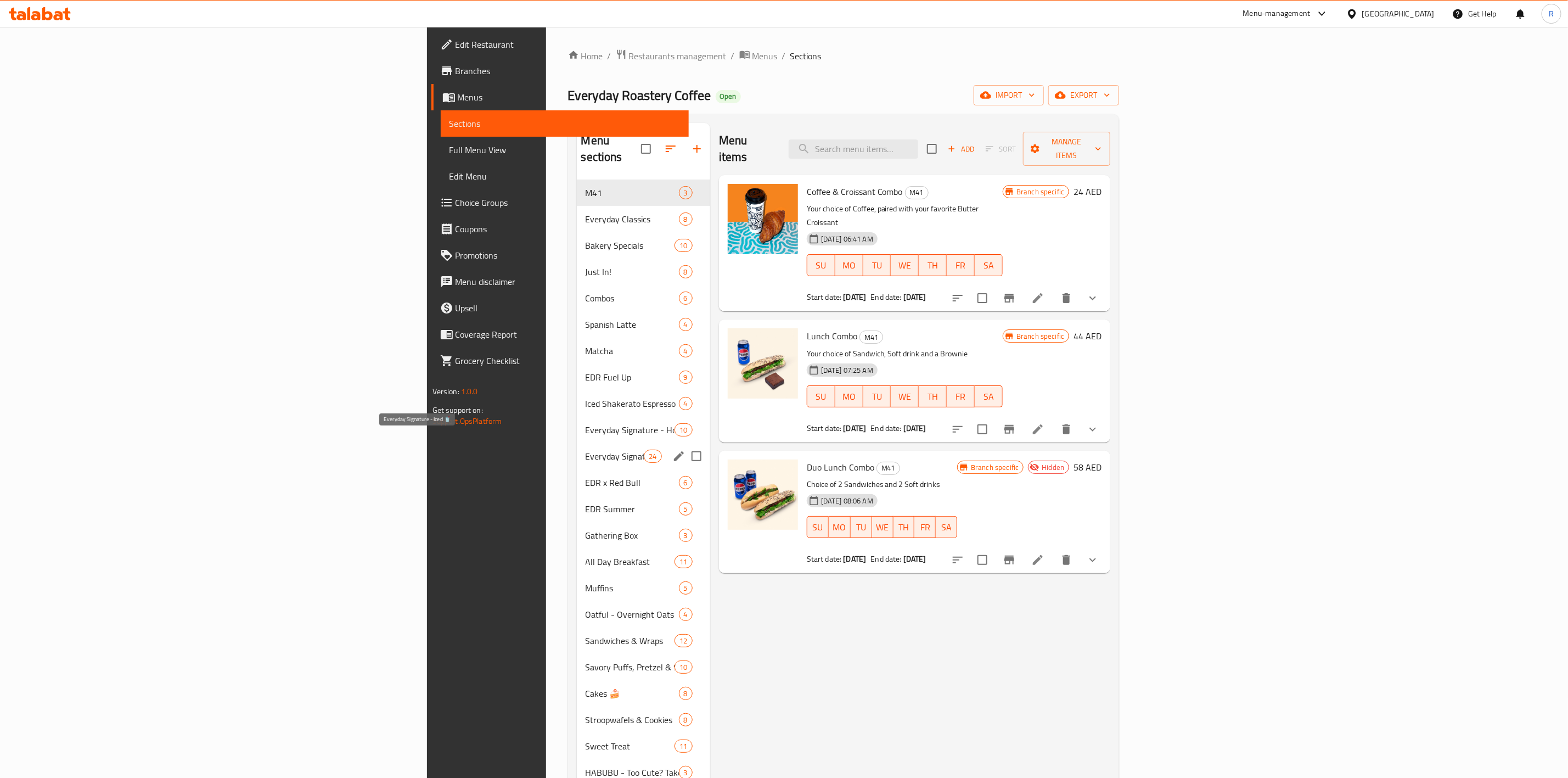
click at [585, 450] on span "Everyday Signature - Iced 🥤" at bounding box center [615, 456] width 59 height 13
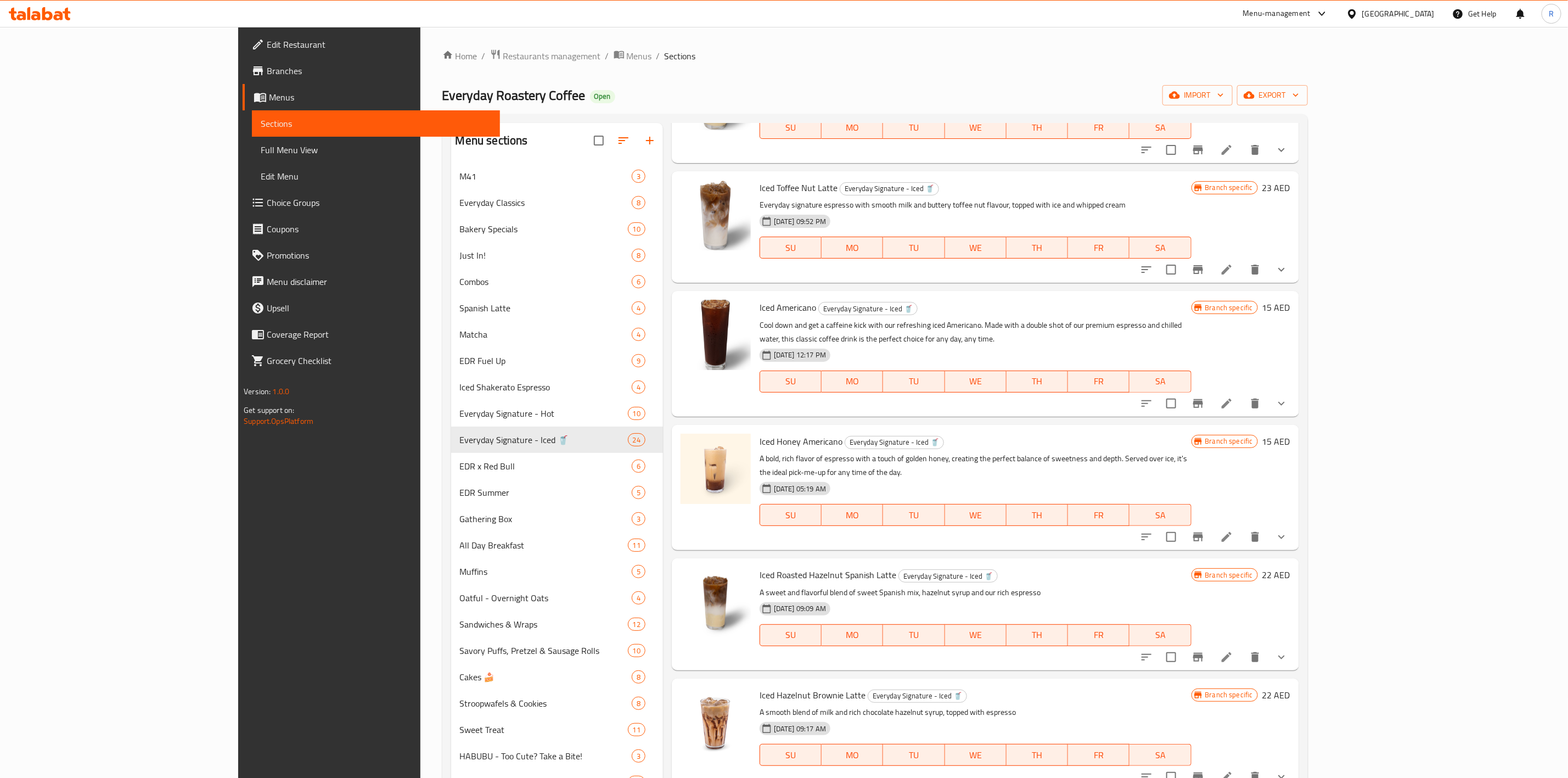
scroll to position [218, 0]
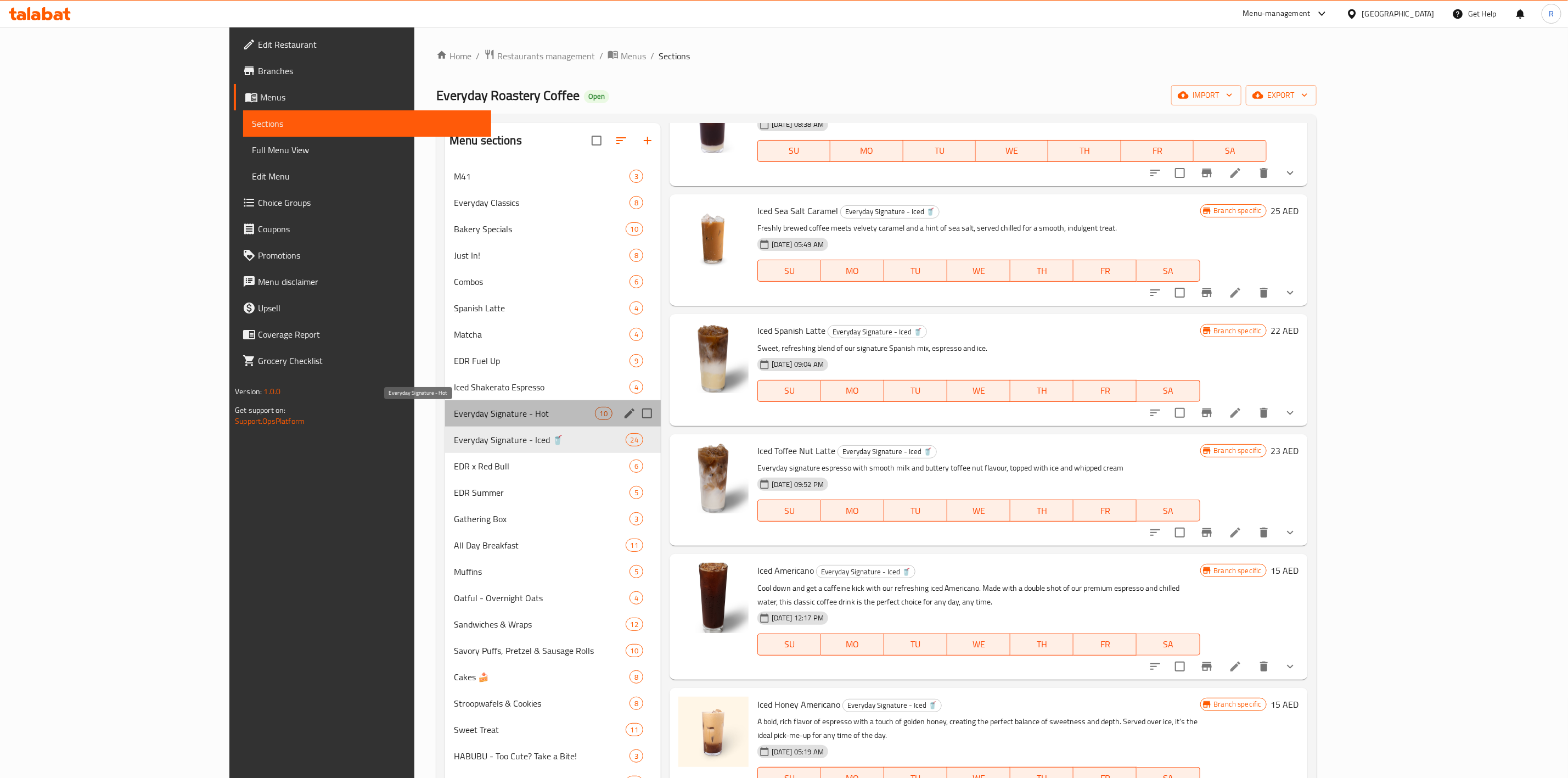
click at [454, 410] on span "Everyday Signature - Hot" at bounding box center [525, 413] width 141 height 13
